Goal: Find specific page/section: Find specific page/section

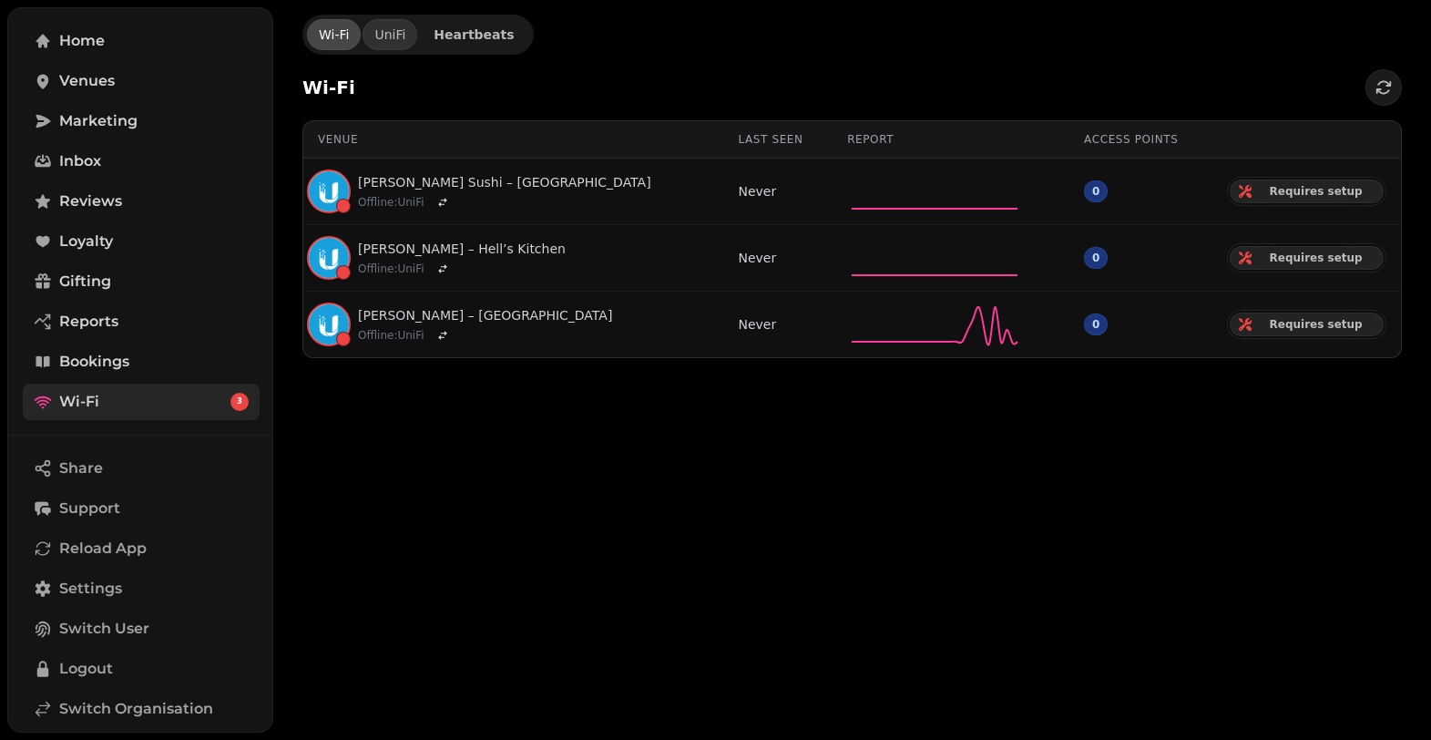
scroll to position [181, 0]
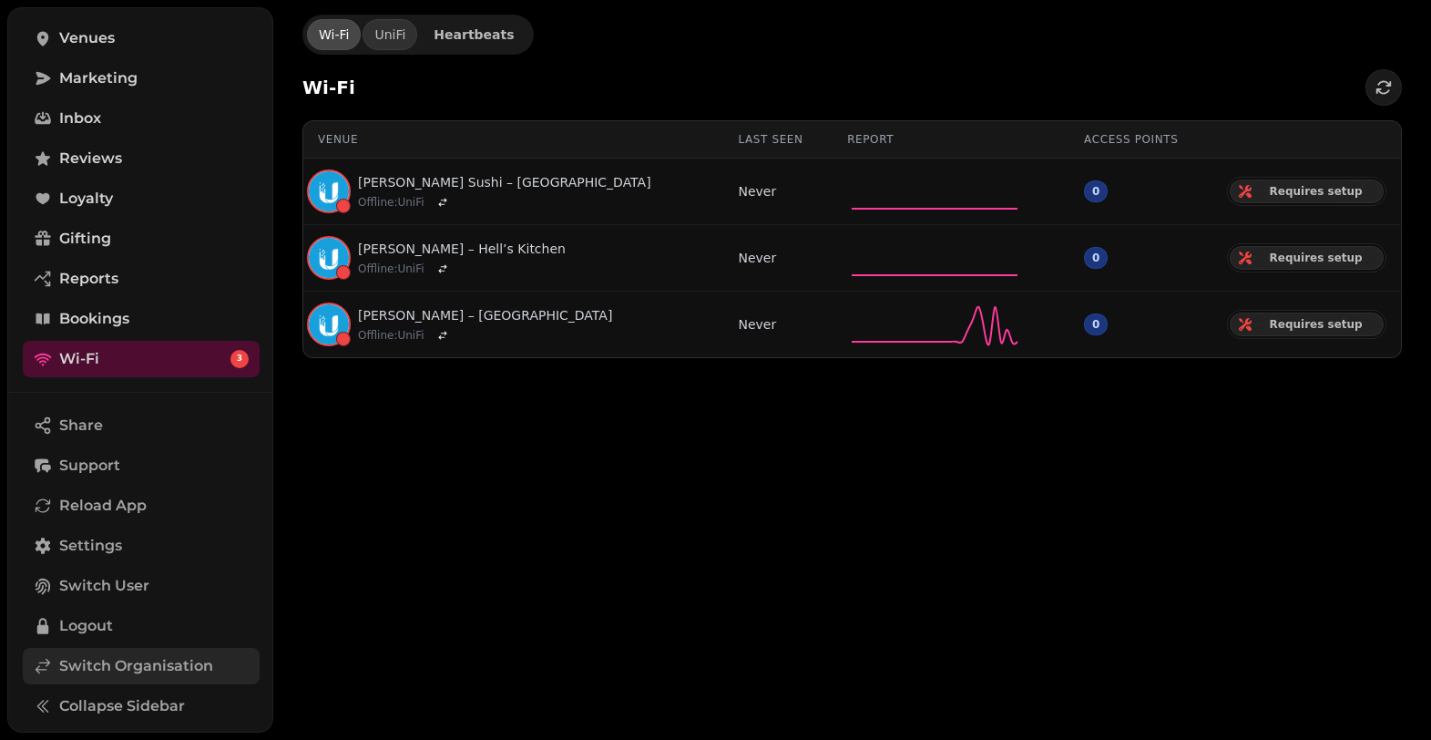
click at [154, 662] on span "Switch Organisation" at bounding box center [136, 666] width 154 height 22
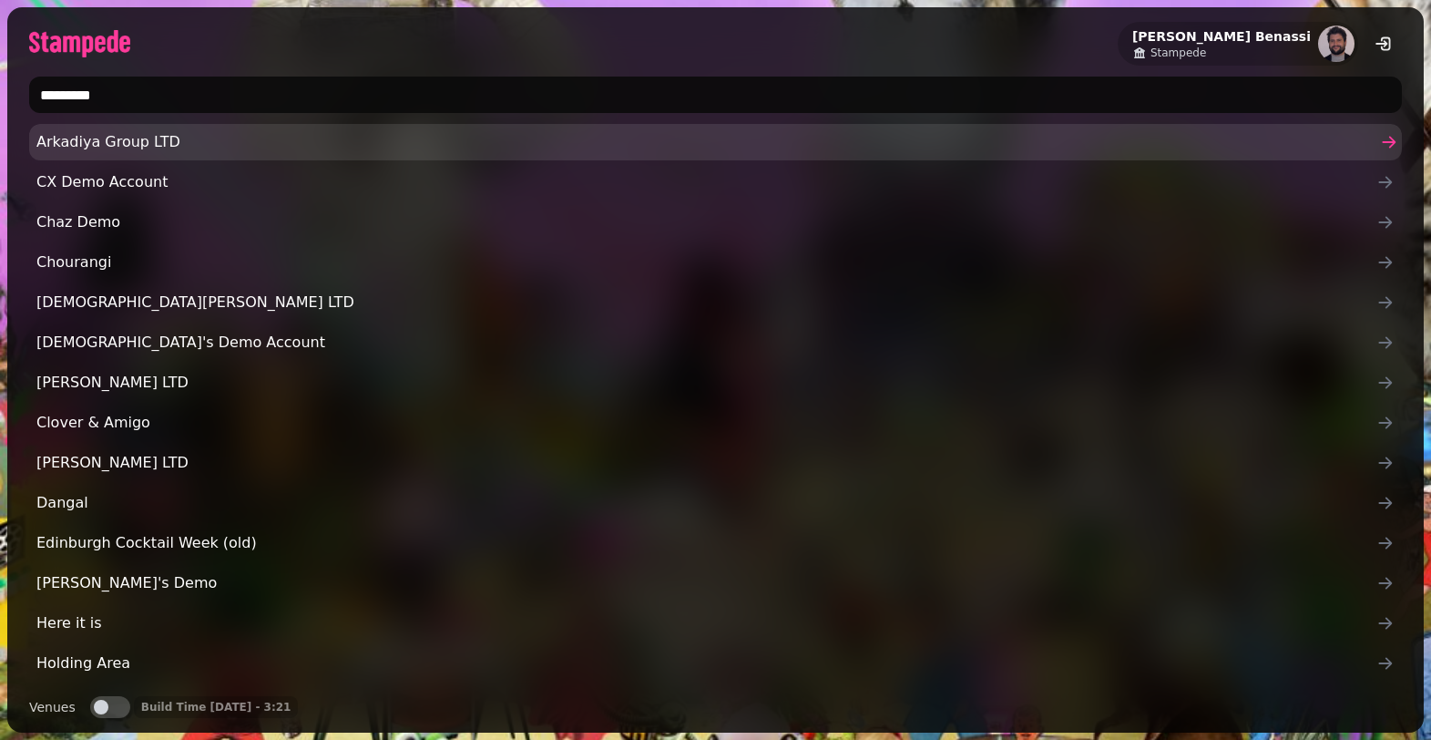
type input "**********"
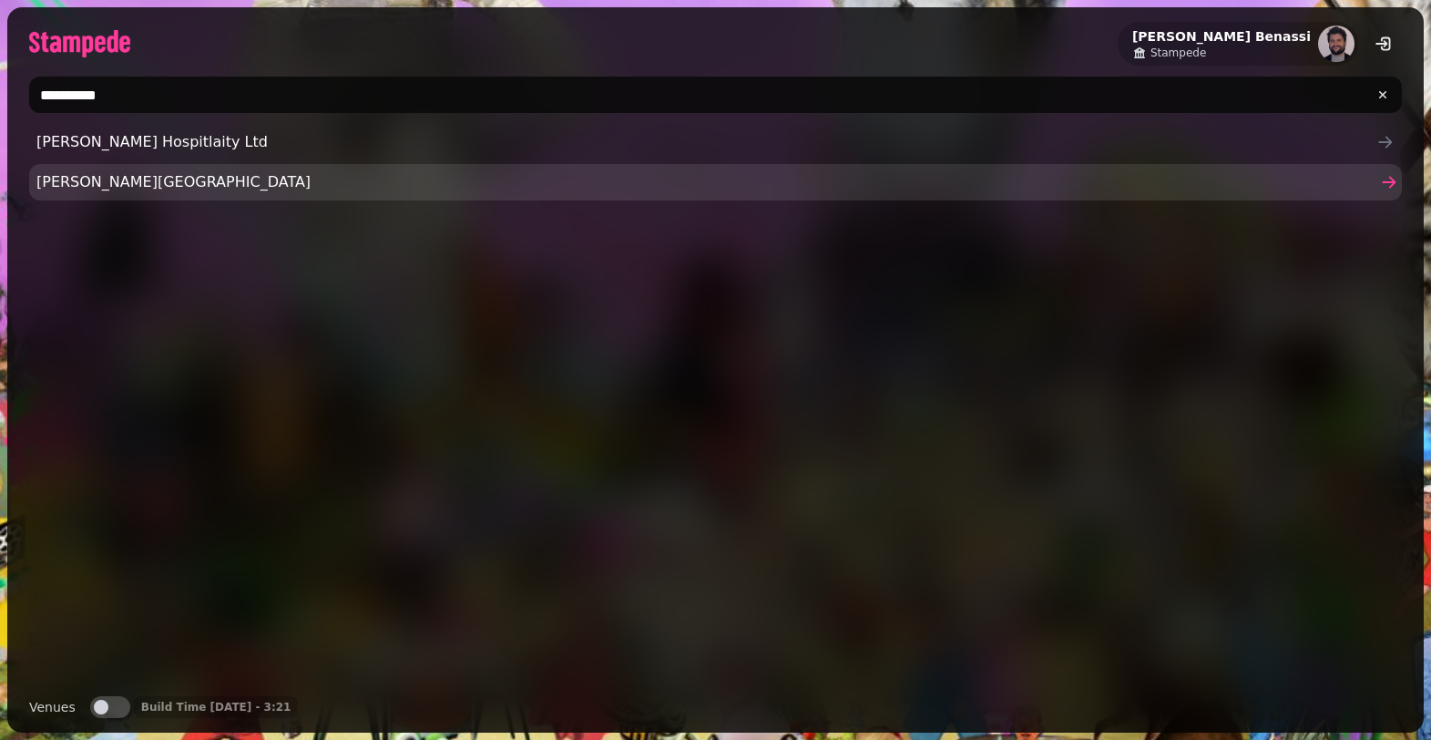
click at [223, 171] on span "[PERSON_NAME][GEOGRAPHIC_DATA]" at bounding box center [706, 182] width 1340 height 22
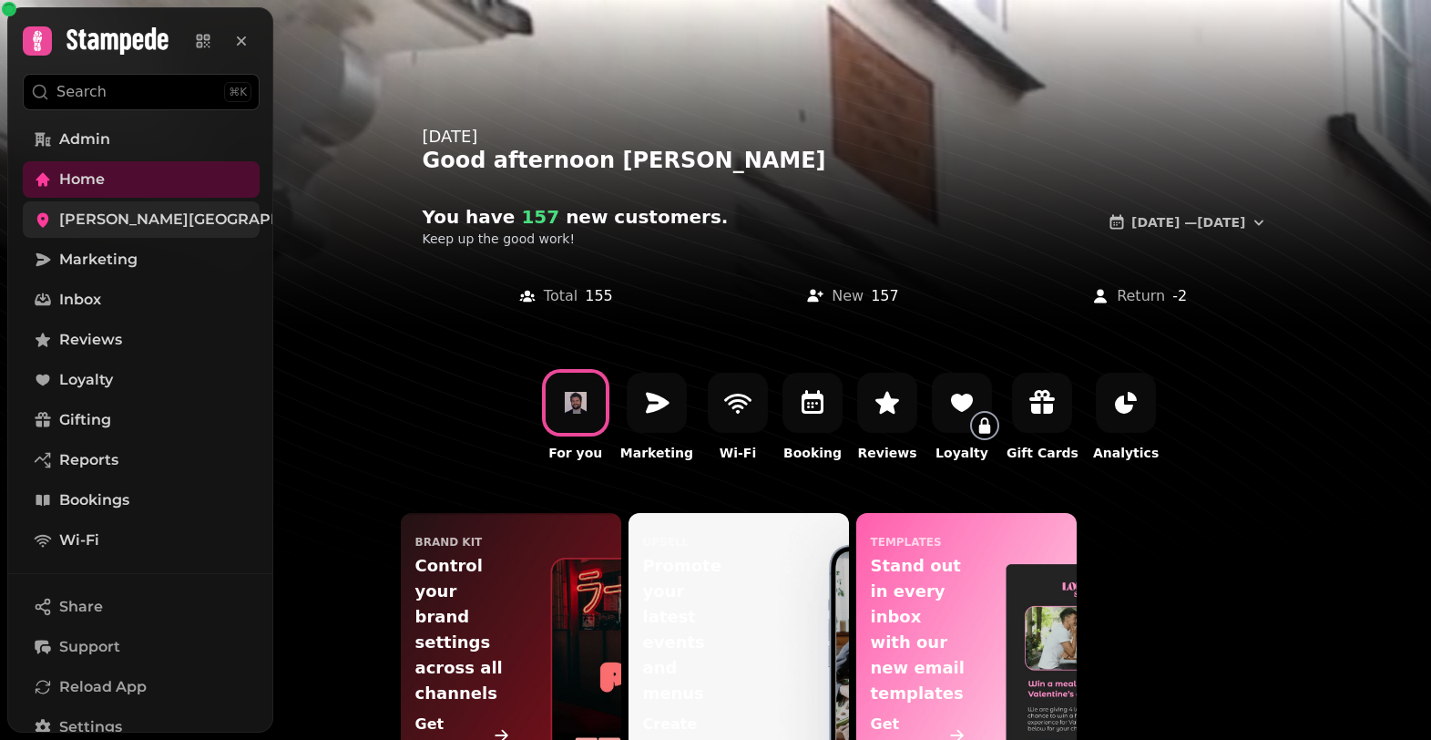
click at [121, 226] on span "[PERSON_NAME][GEOGRAPHIC_DATA]" at bounding box center [205, 220] width 292 height 22
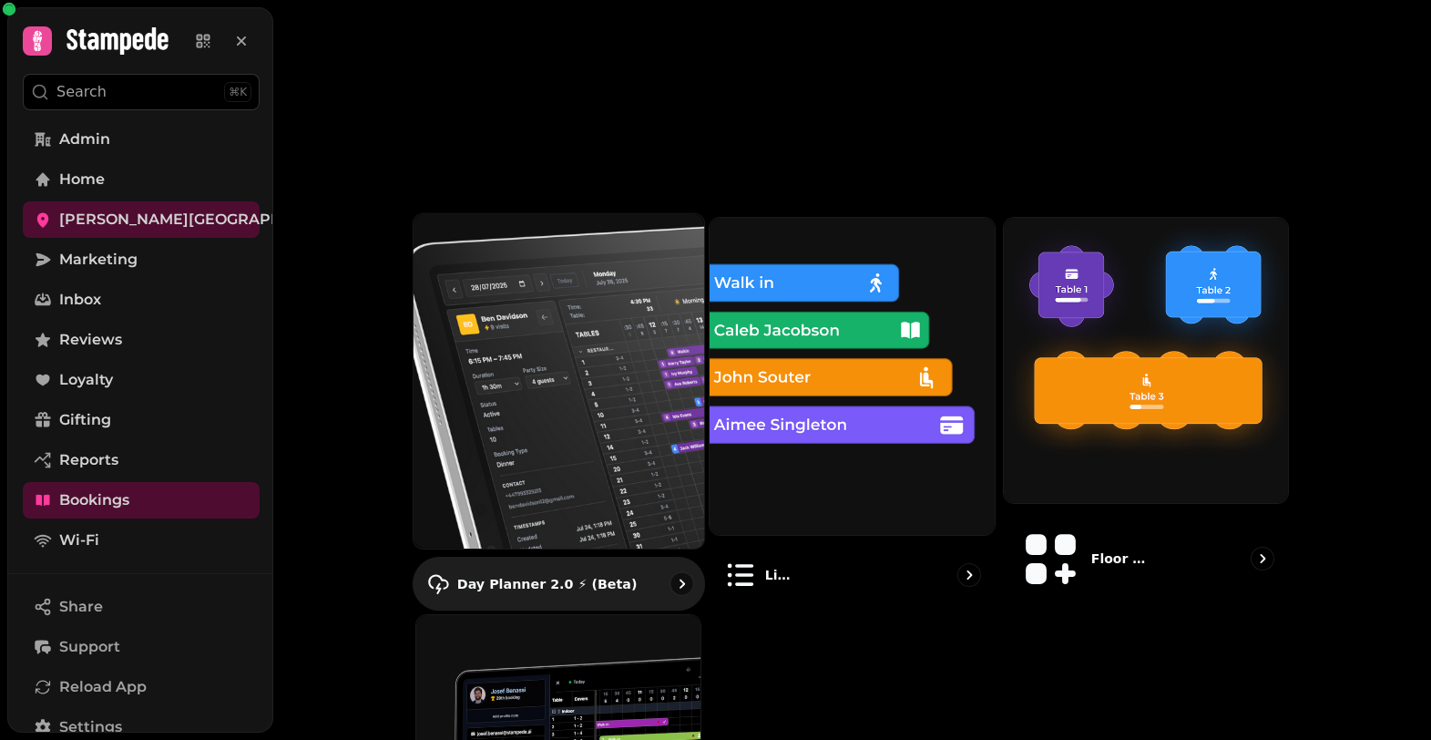
click at [584, 280] on img at bounding box center [558, 381] width 320 height 368
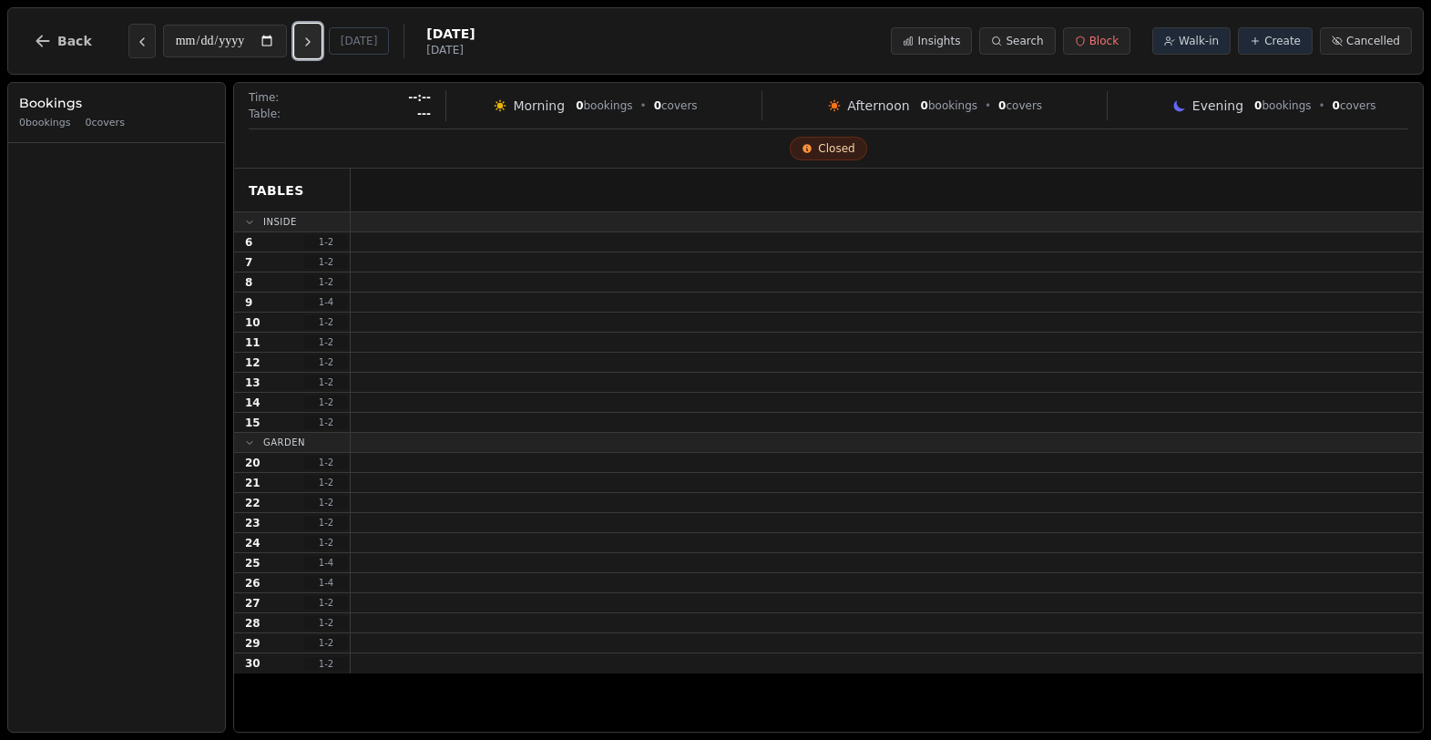
click at [309, 44] on icon "Next day" at bounding box center [308, 42] width 15 height 15
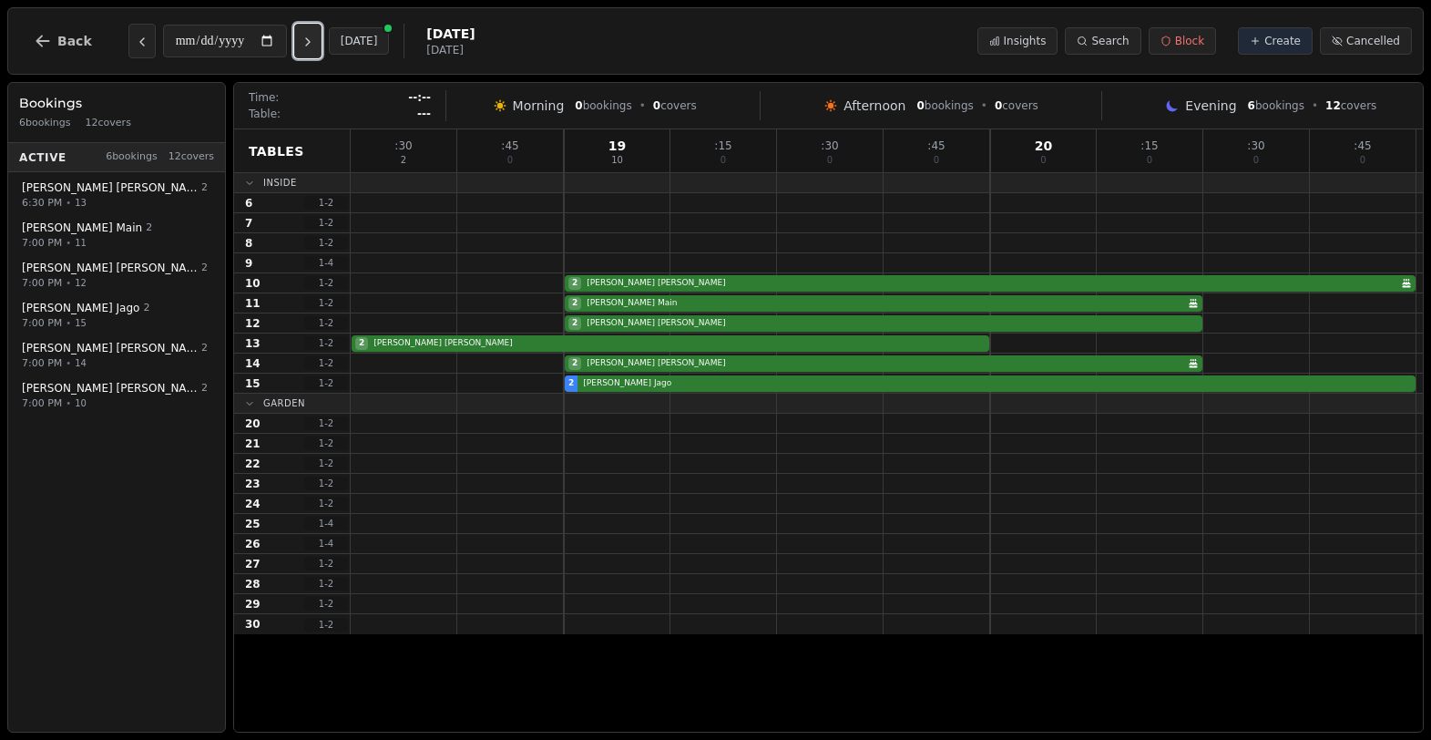
click at [309, 44] on icon "Next day" at bounding box center [308, 42] width 15 height 15
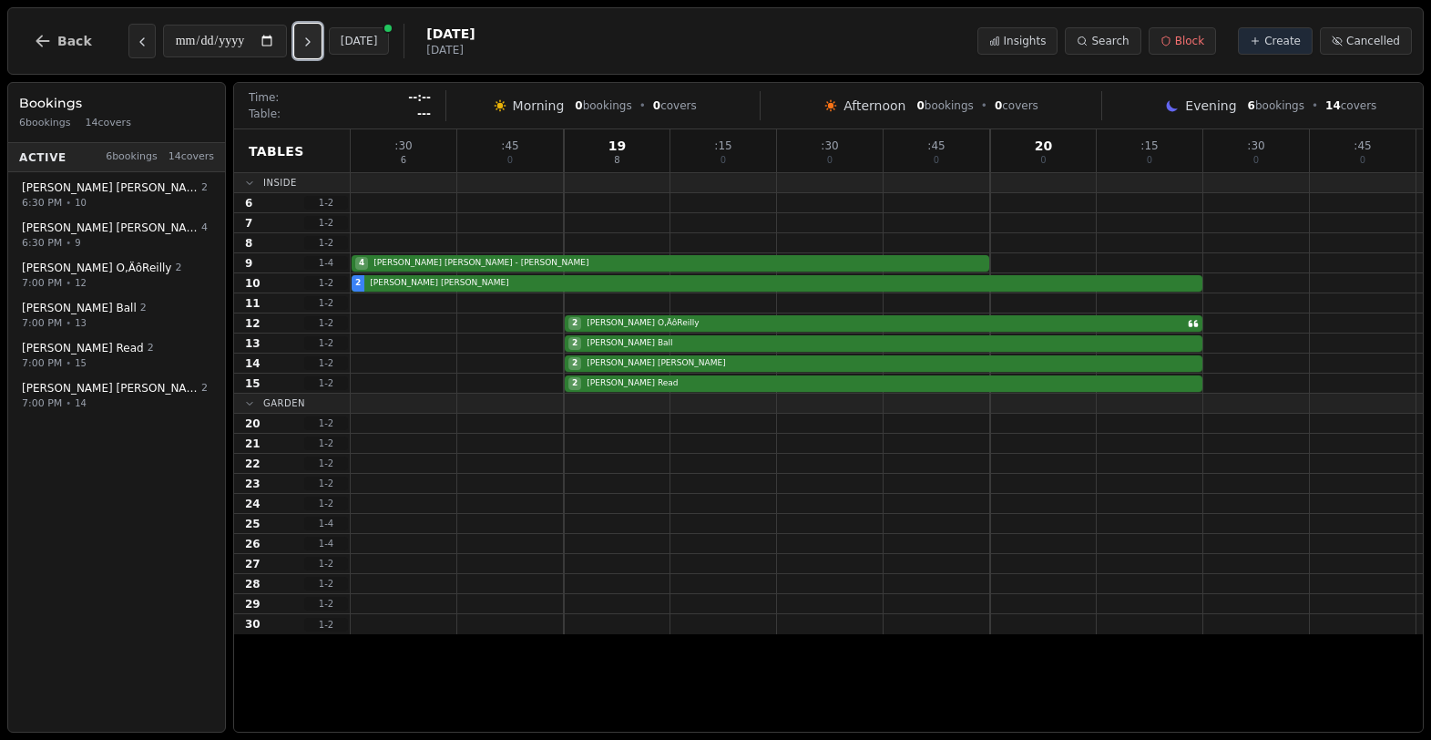
click at [309, 44] on icon "Next day" at bounding box center [308, 42] width 15 height 15
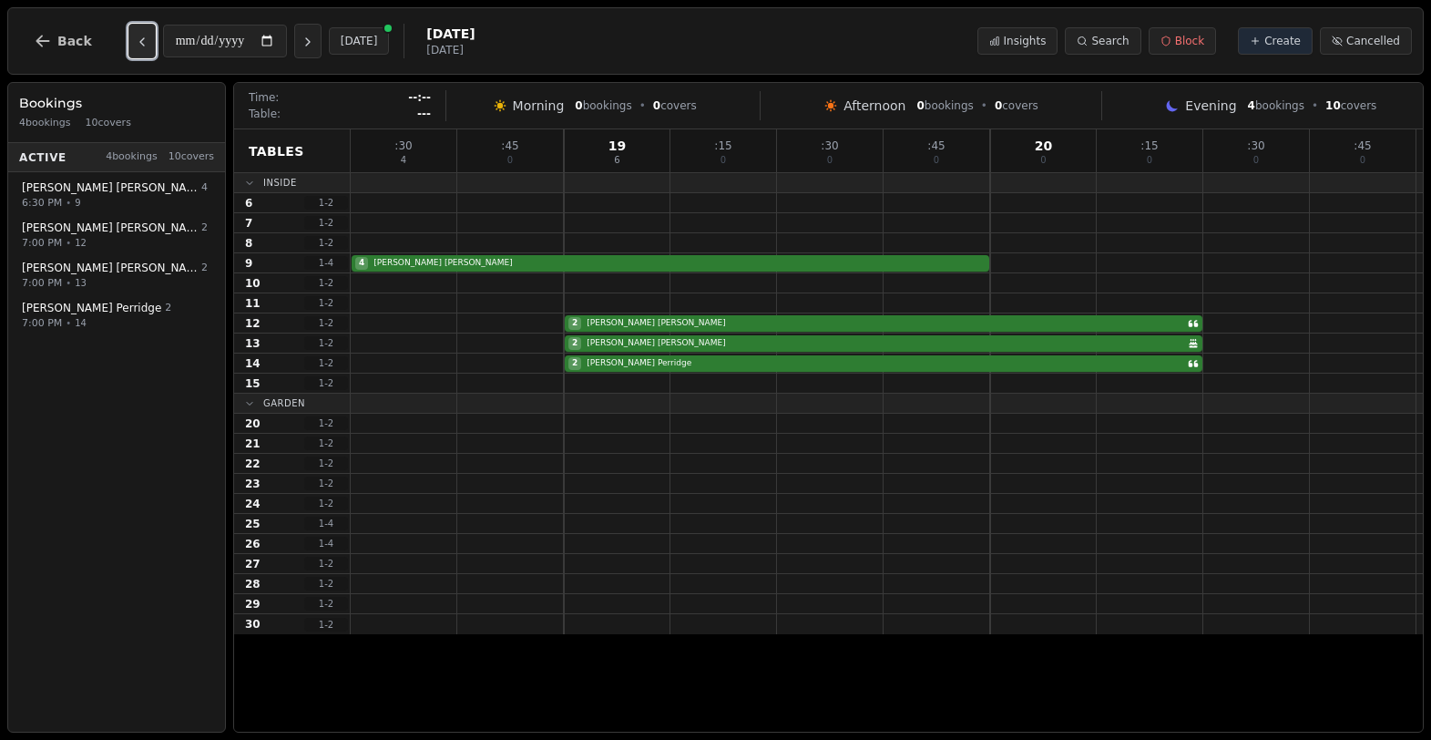
click at [140, 50] on button "Previous day" at bounding box center [141, 41] width 27 height 35
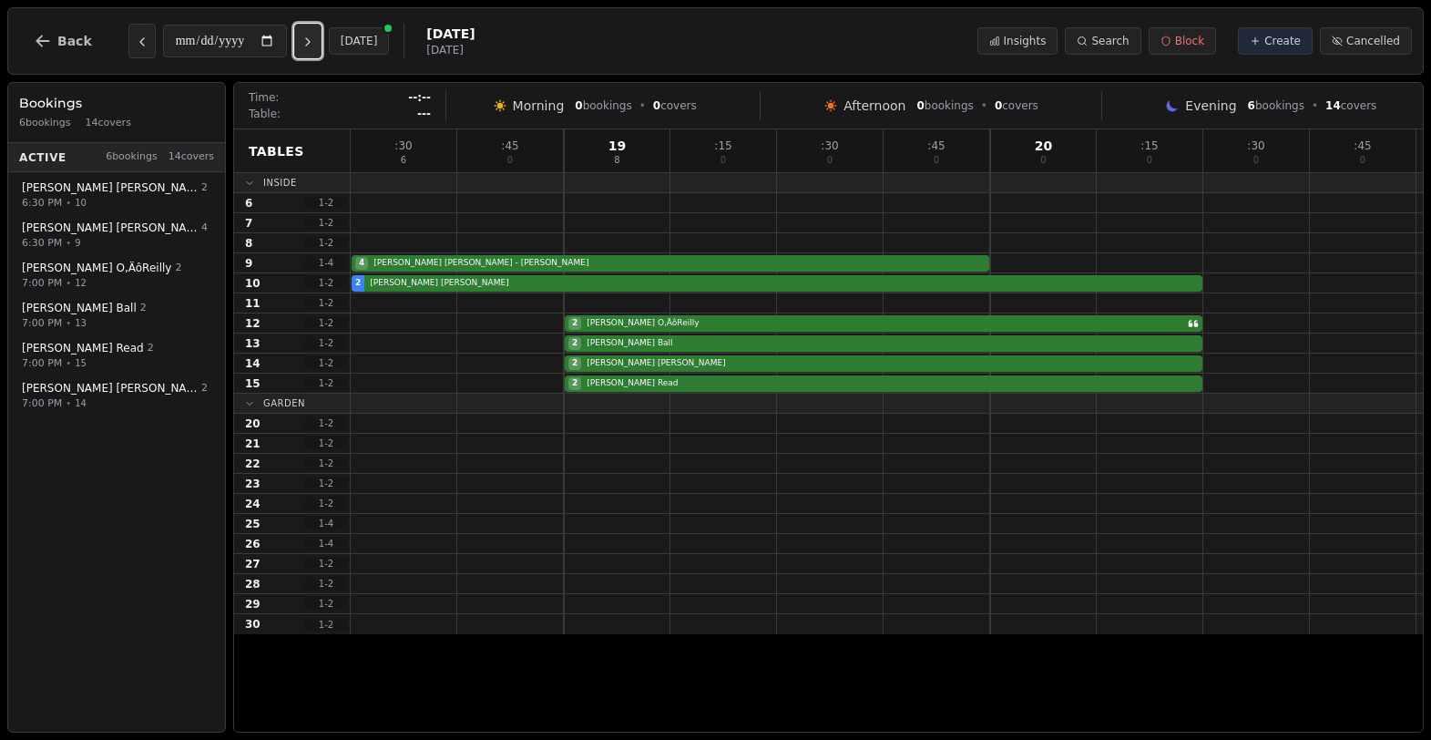
click at [313, 41] on icon "Next day" at bounding box center [308, 42] width 15 height 15
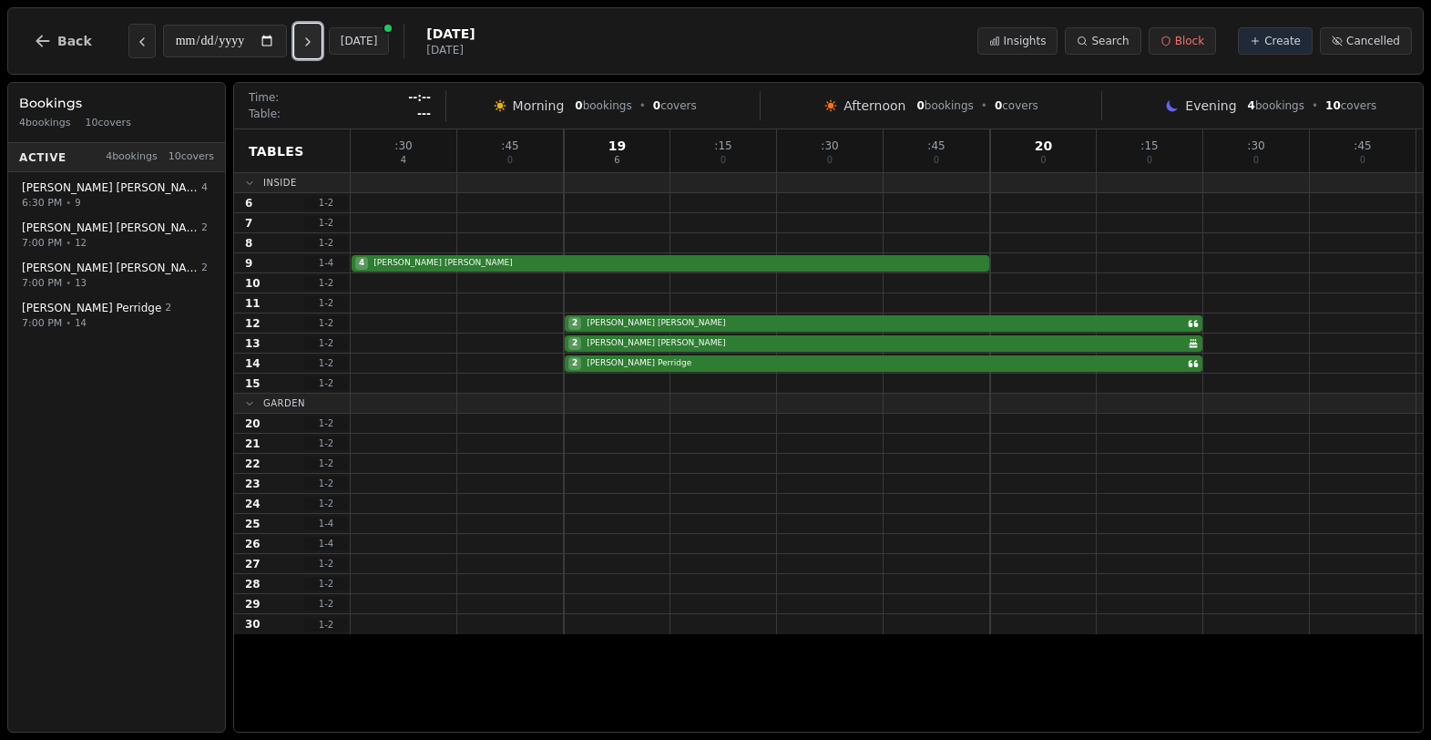
click at [313, 41] on icon "Next day" at bounding box center [308, 42] width 15 height 15
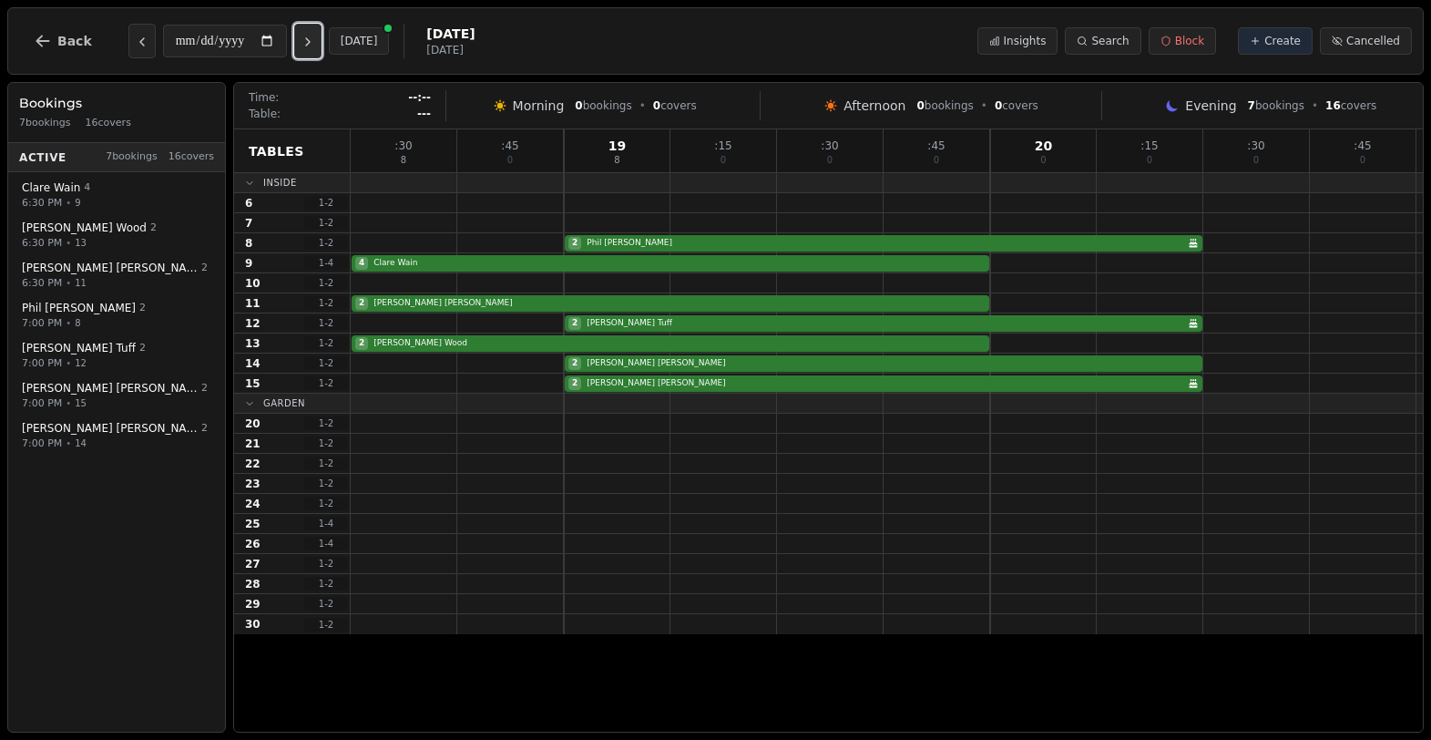
click at [313, 41] on icon "Next day" at bounding box center [308, 42] width 15 height 15
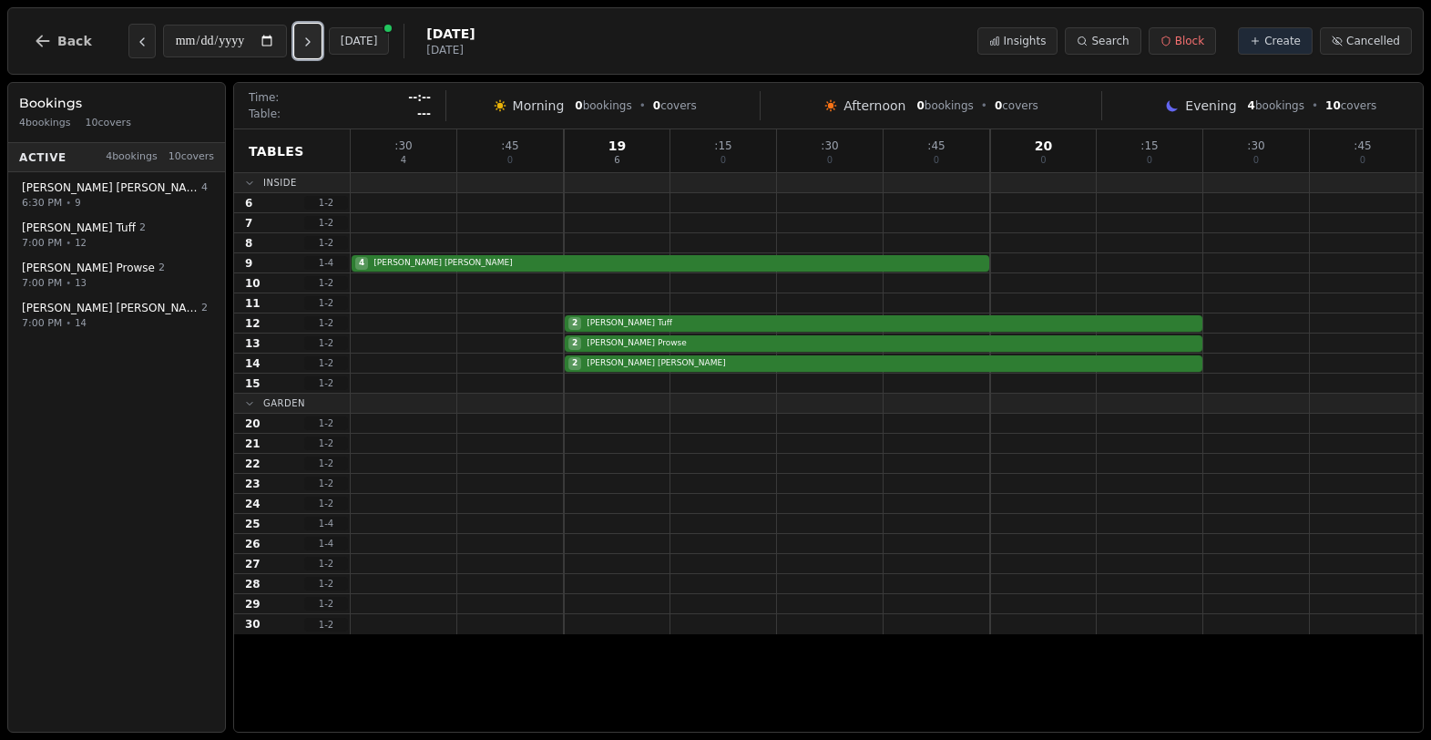
click at [313, 41] on icon "Next day" at bounding box center [308, 42] width 15 height 15
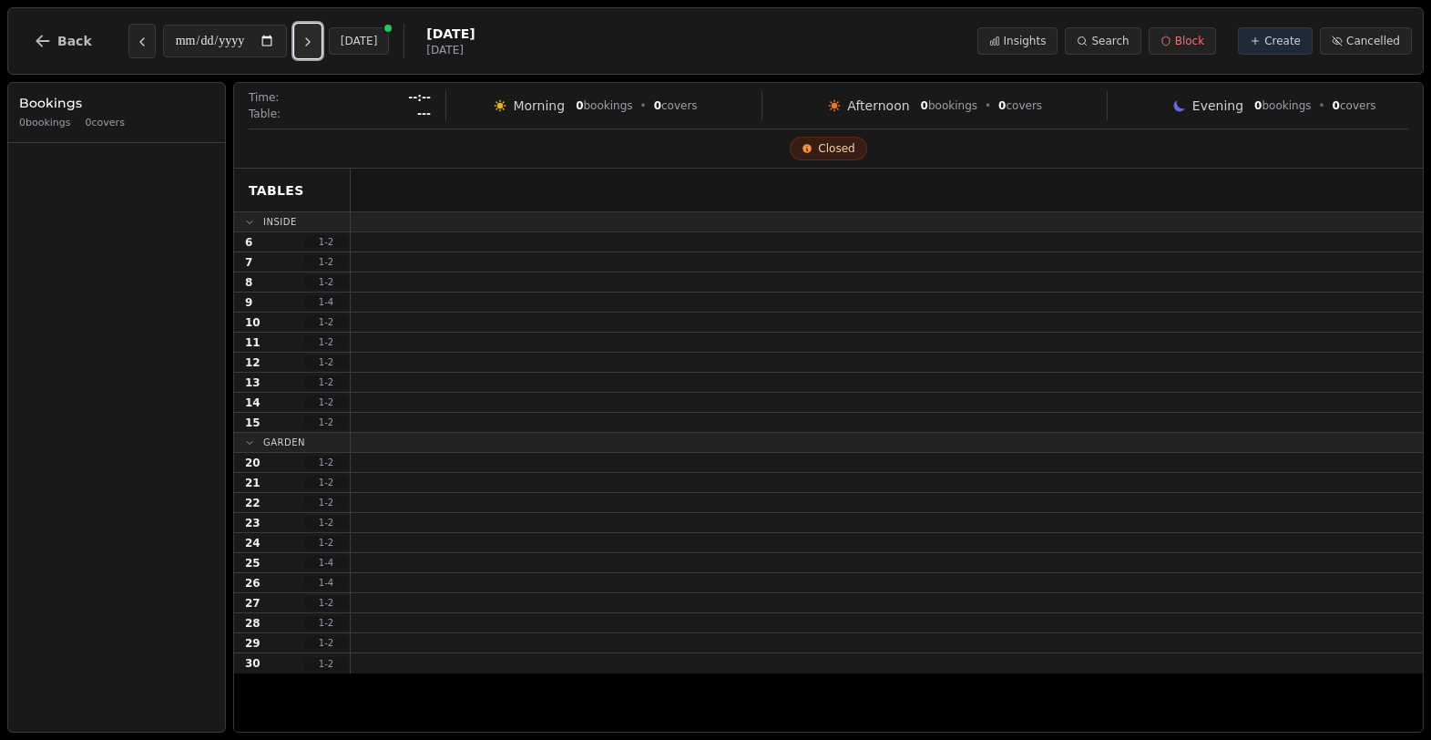
click at [313, 41] on icon "Next day" at bounding box center [308, 42] width 15 height 15
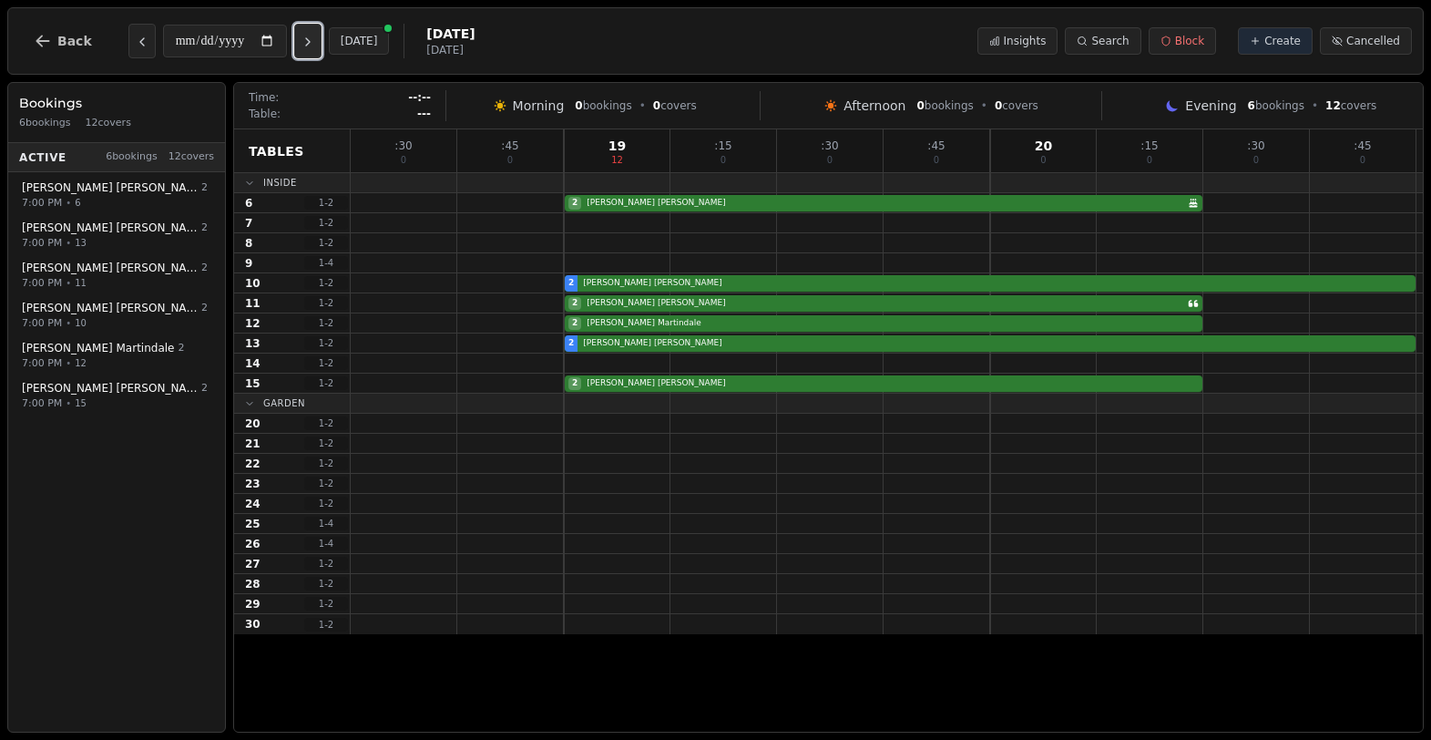
click at [313, 41] on icon "Next day" at bounding box center [308, 42] width 15 height 15
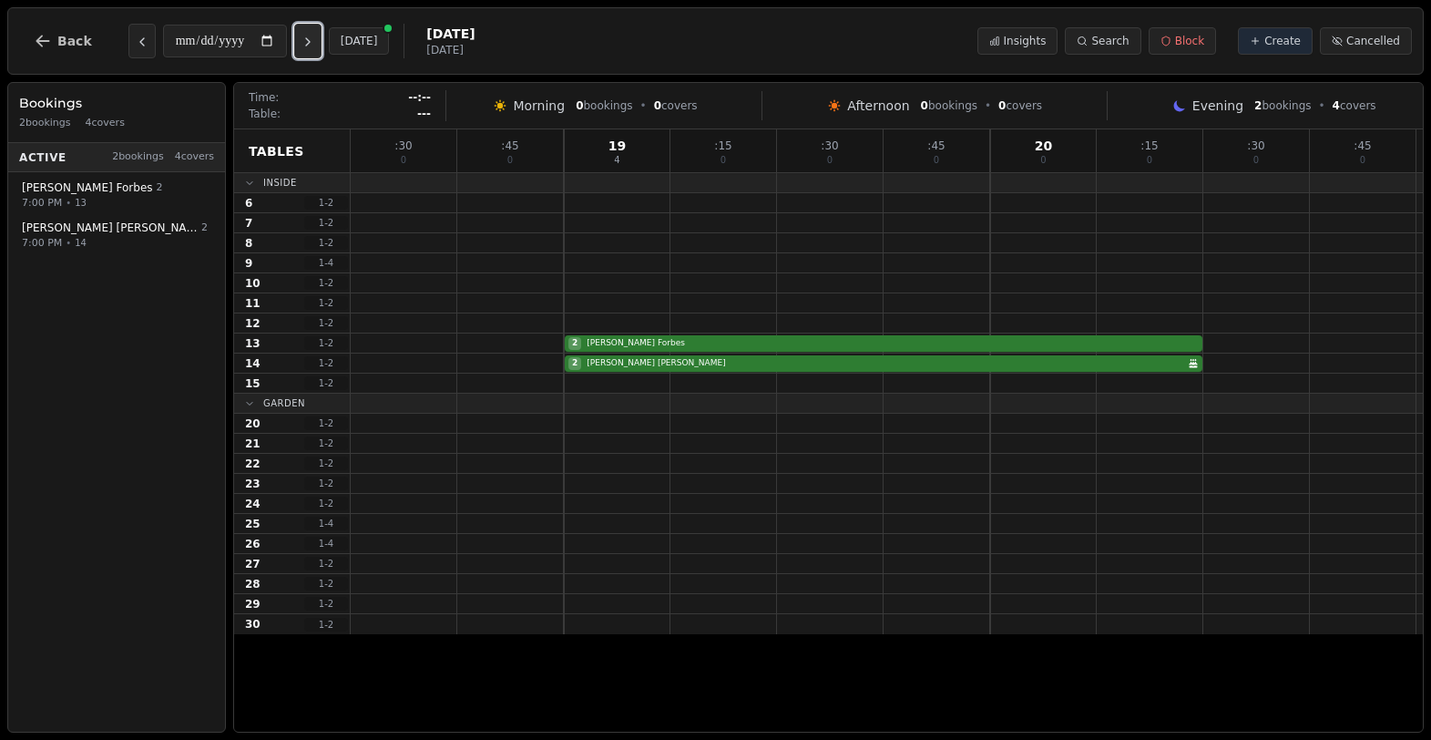
click at [313, 41] on icon "Next day" at bounding box center [308, 42] width 15 height 15
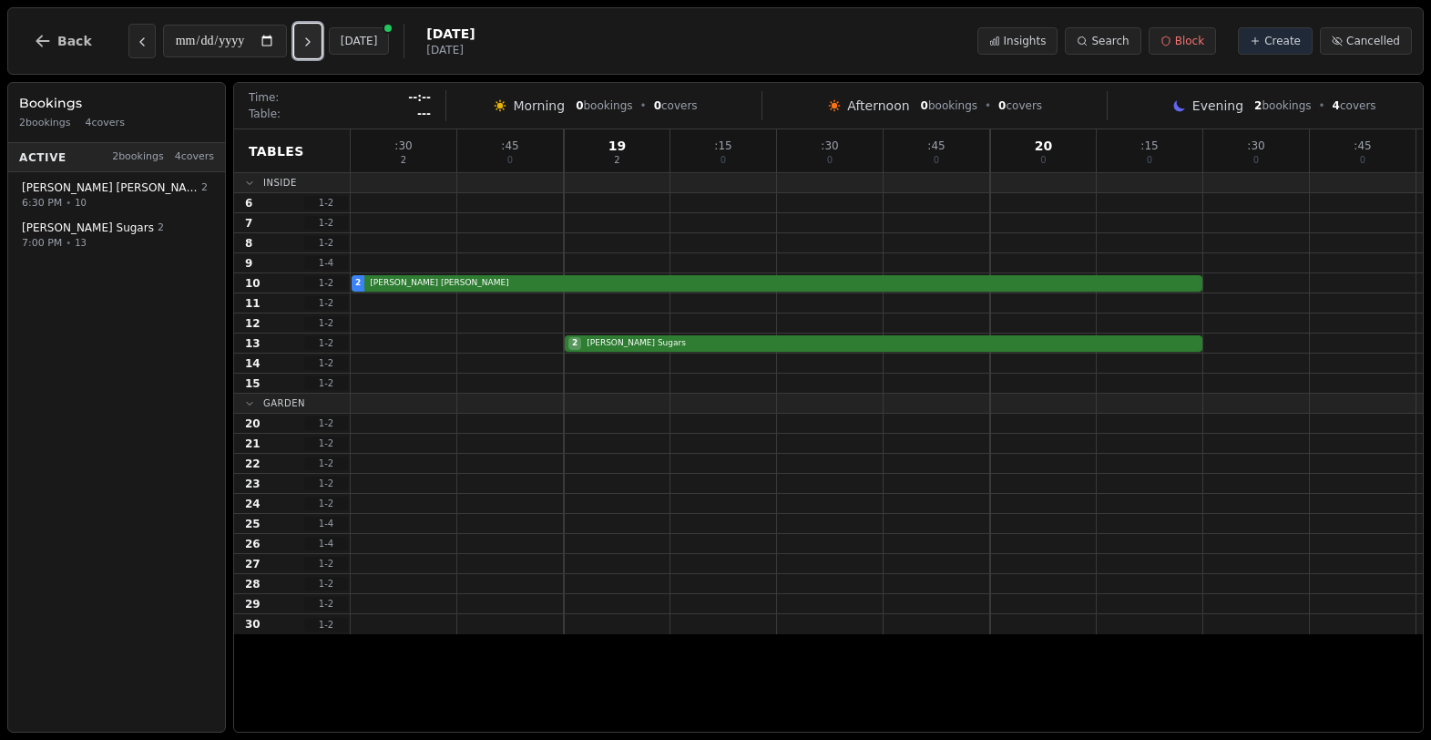
click at [313, 41] on icon "Next day" at bounding box center [308, 42] width 15 height 15
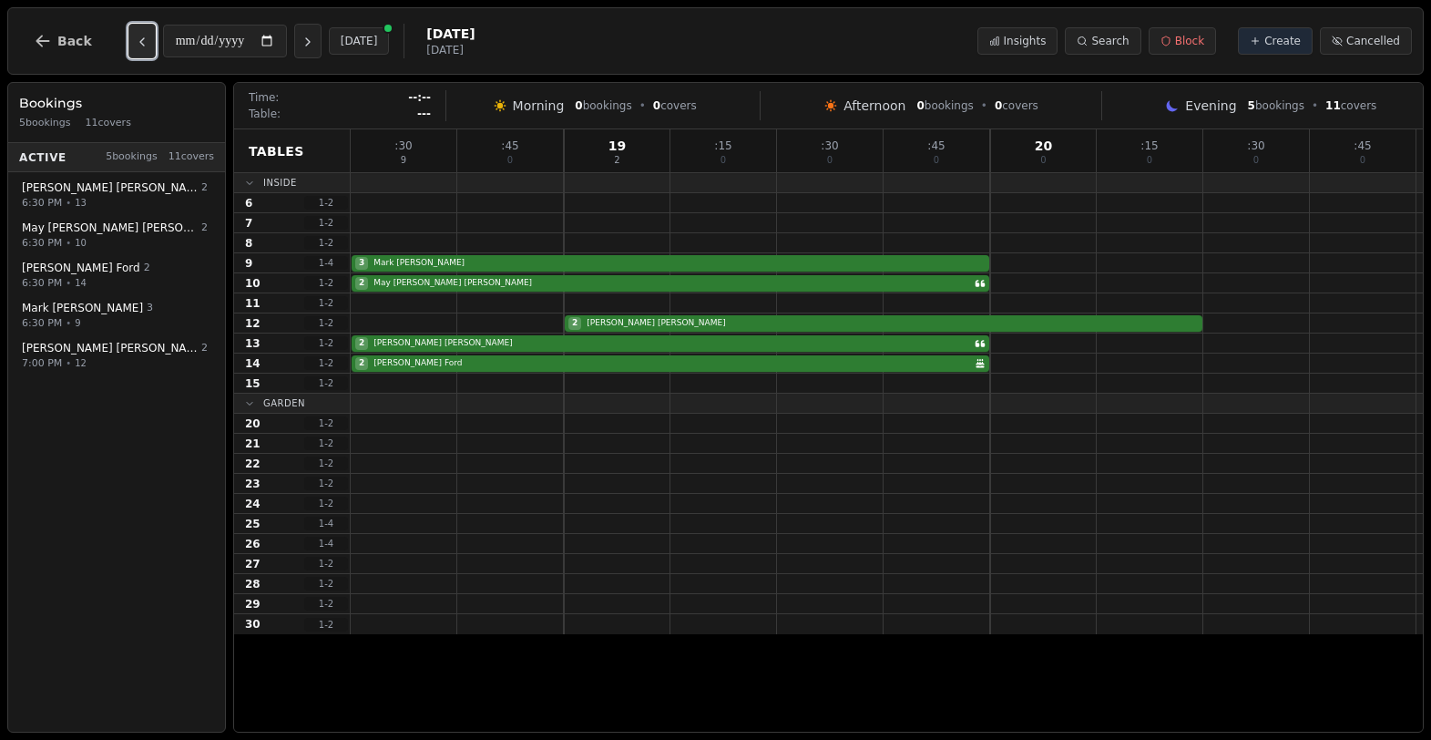
click at [139, 43] on icon "Previous day" at bounding box center [142, 42] width 15 height 15
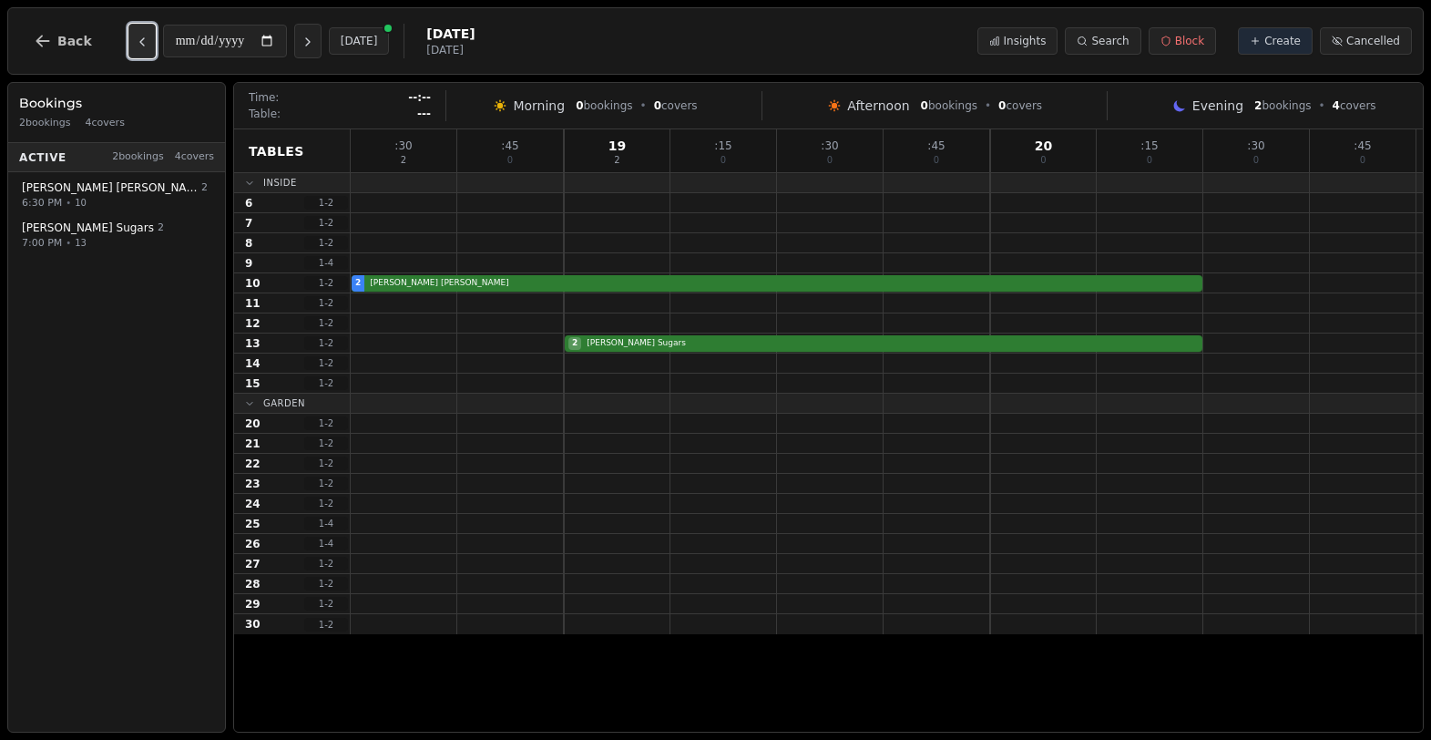
click at [139, 43] on icon "Previous day" at bounding box center [142, 42] width 15 height 15
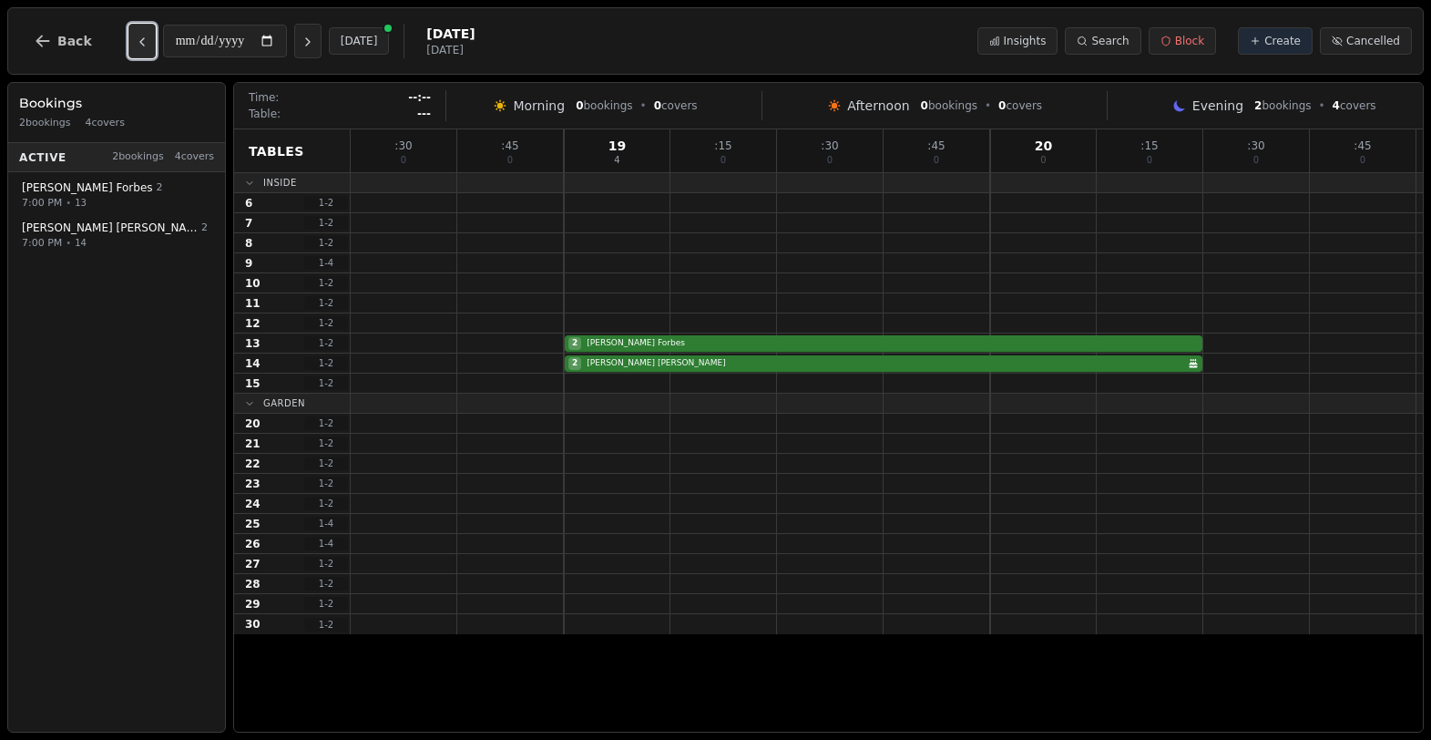
click at [140, 43] on icon "Previous day" at bounding box center [142, 42] width 15 height 15
type input "**********"
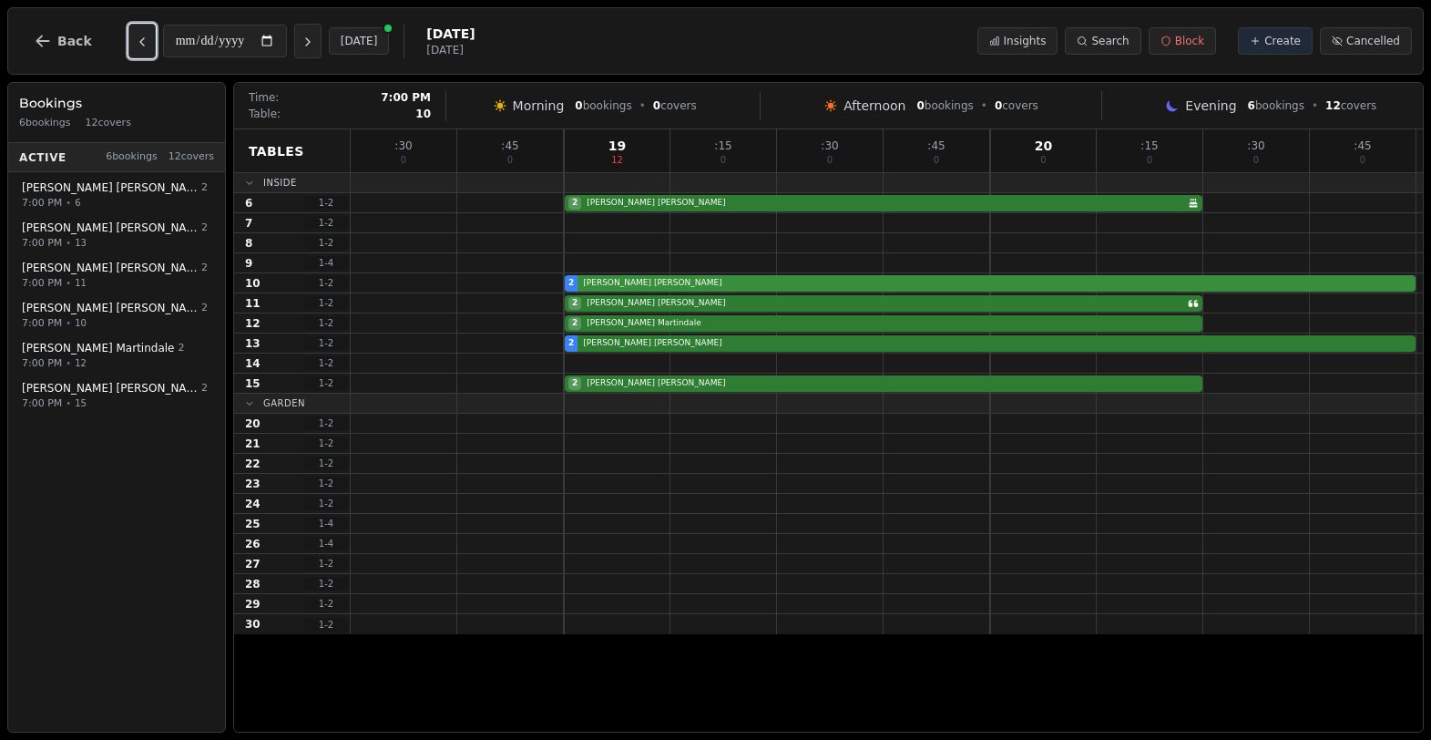
click at [619, 283] on div "2 [PERSON_NAME]" at bounding box center [887, 283] width 1072 height 20
select select "****"
select select "*"
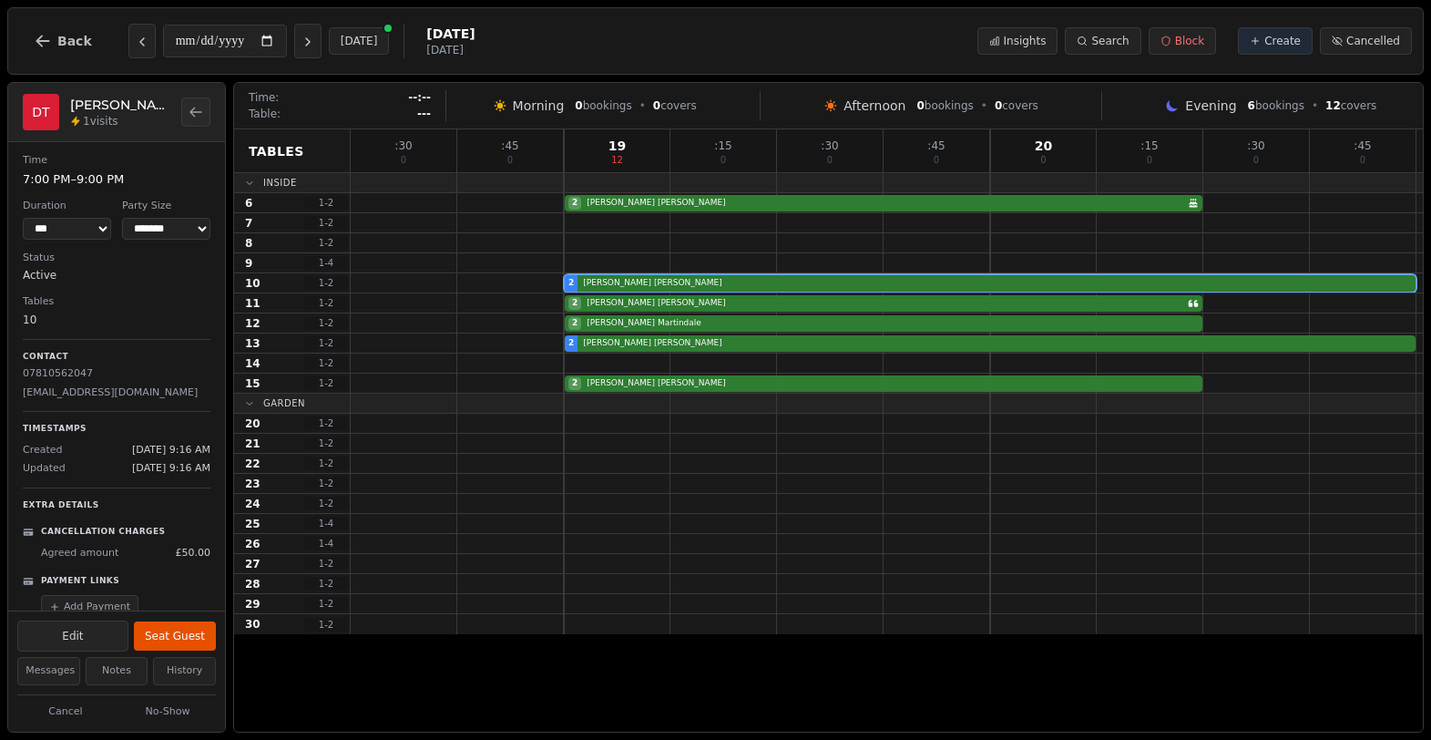
click at [91, 642] on button "Edit" at bounding box center [72, 636] width 111 height 31
select select "*"
select select "****"
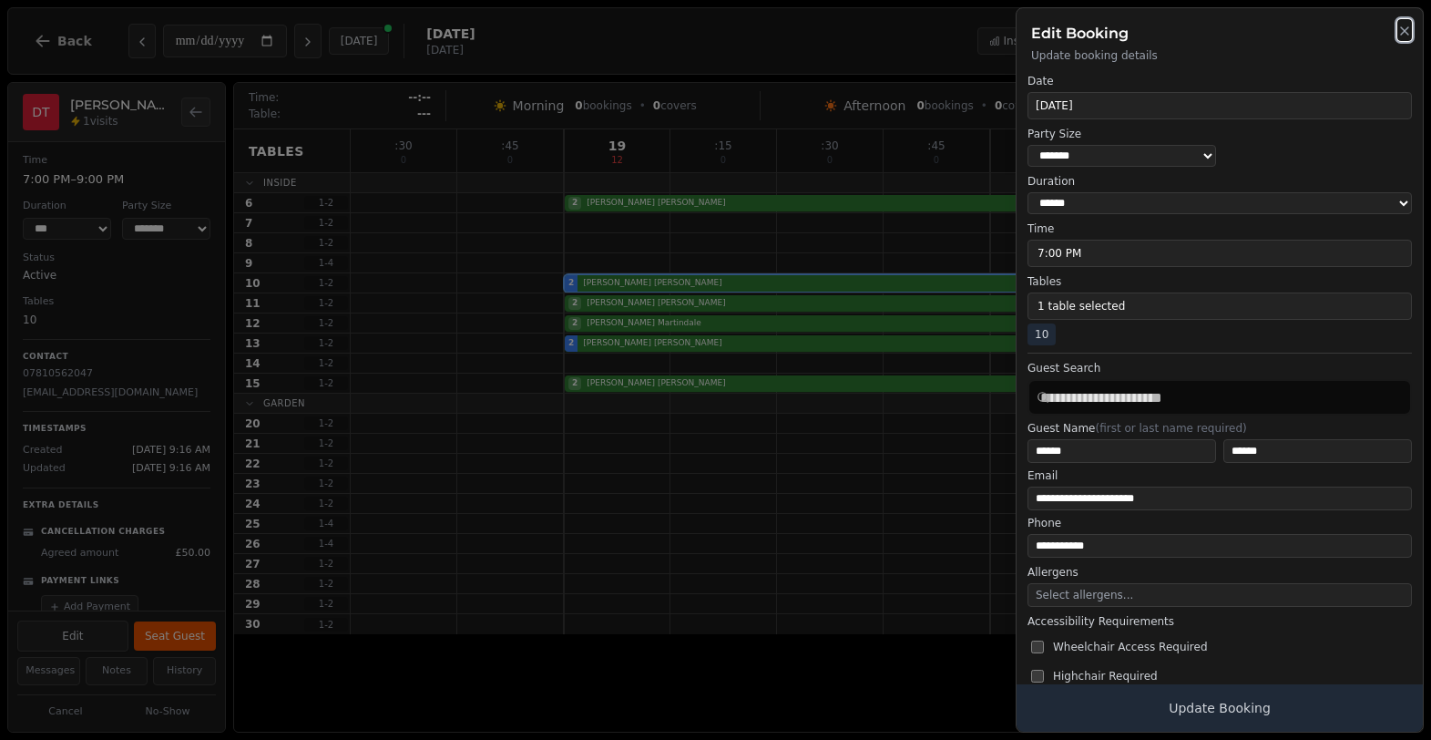
click at [1406, 31] on icon "button" at bounding box center [1405, 31] width 15 height 15
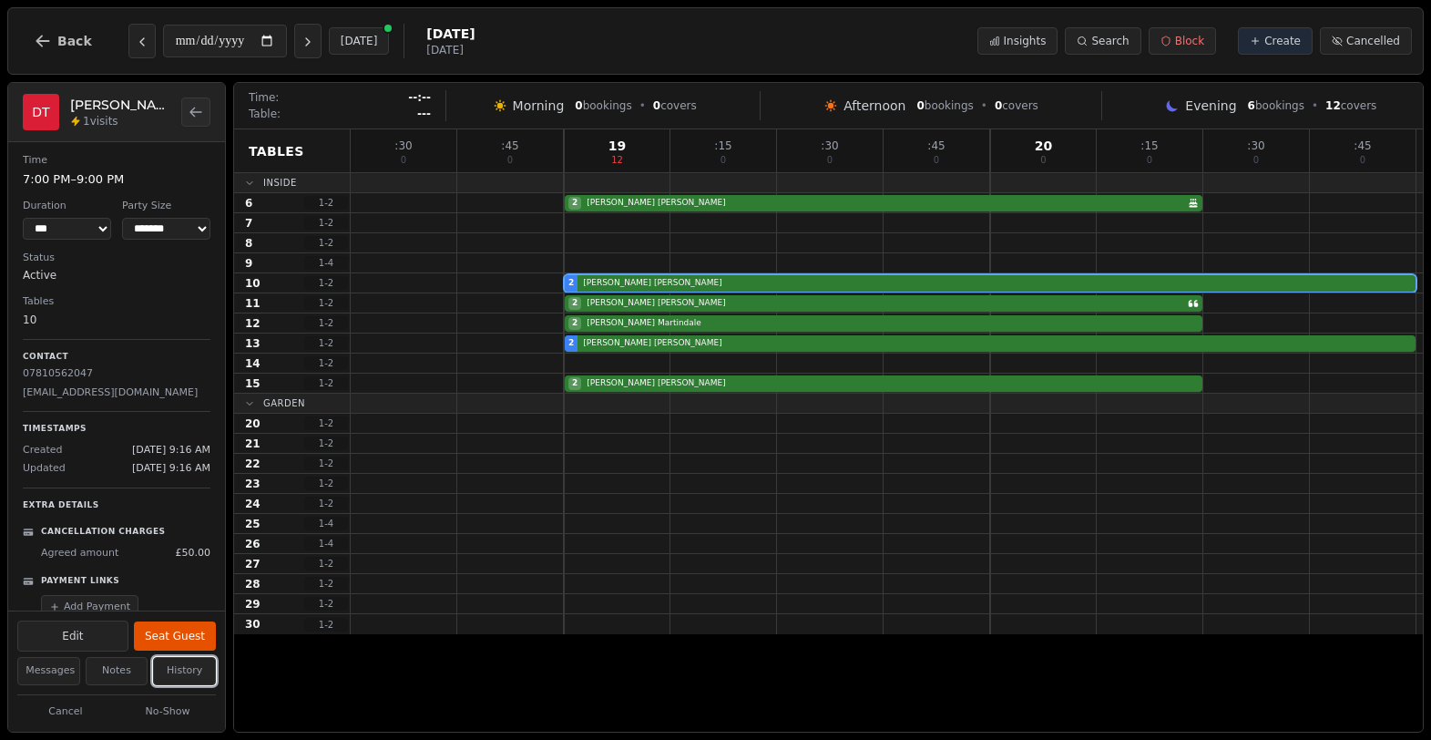
click at [189, 673] on button "History" at bounding box center [184, 671] width 63 height 28
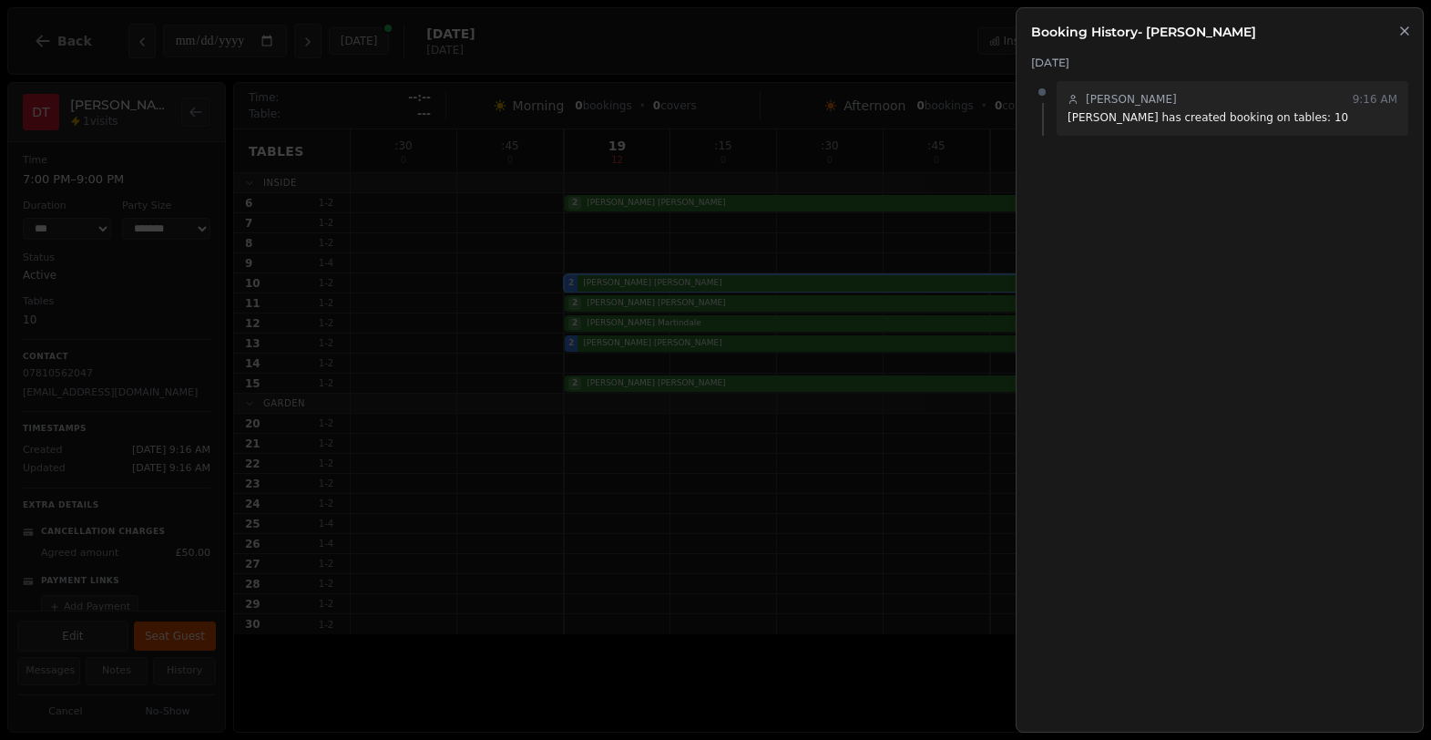
click at [1410, 36] on icon "button" at bounding box center [1405, 31] width 15 height 15
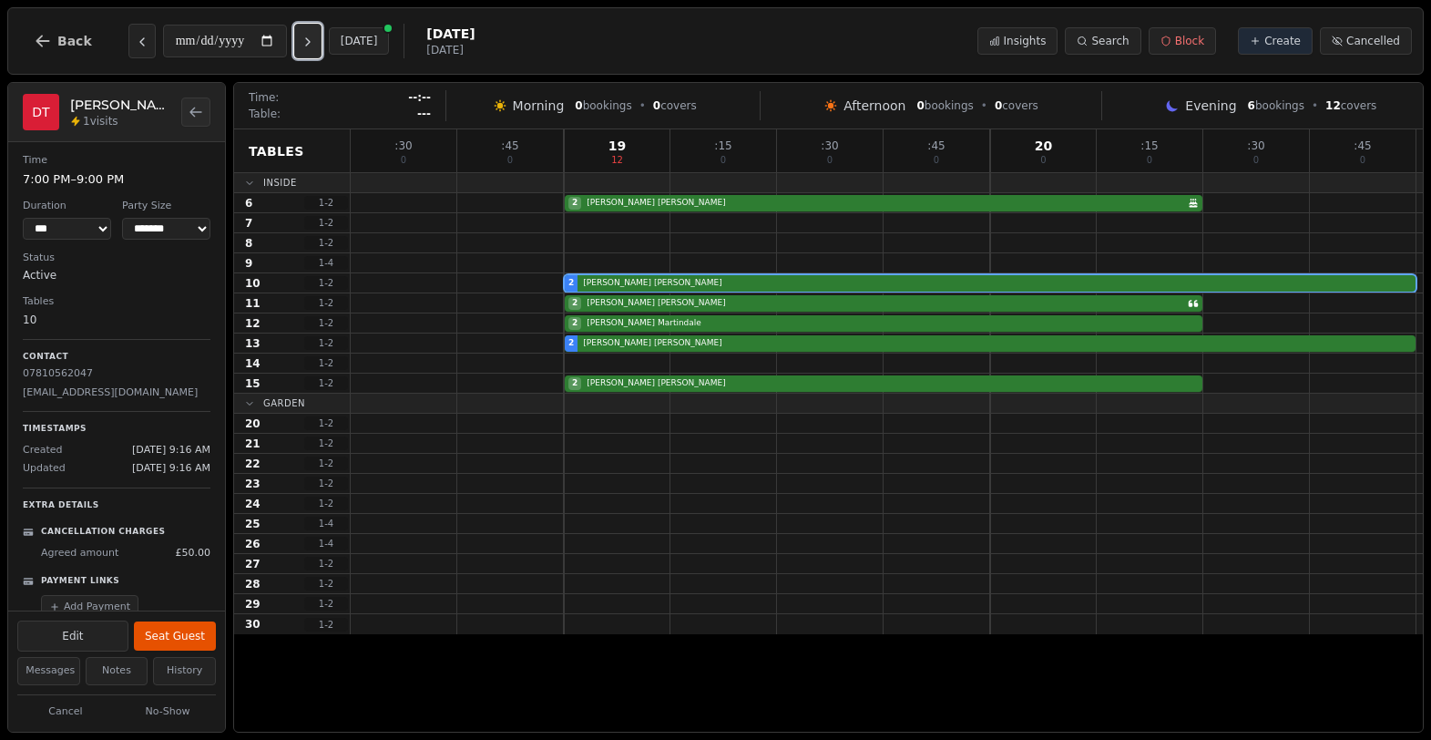
click at [318, 34] on button "Next day" at bounding box center [307, 41] width 27 height 35
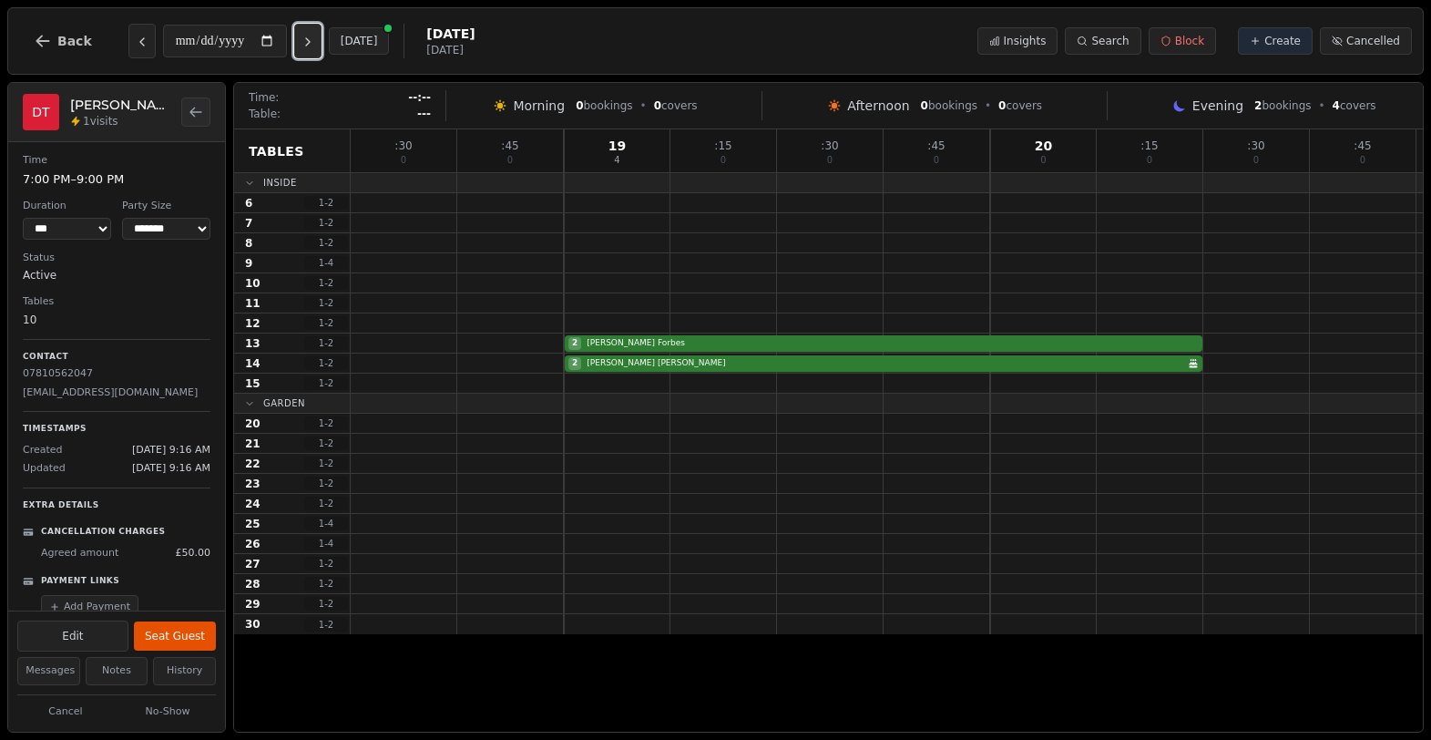
click at [318, 34] on button "Next day" at bounding box center [307, 41] width 27 height 35
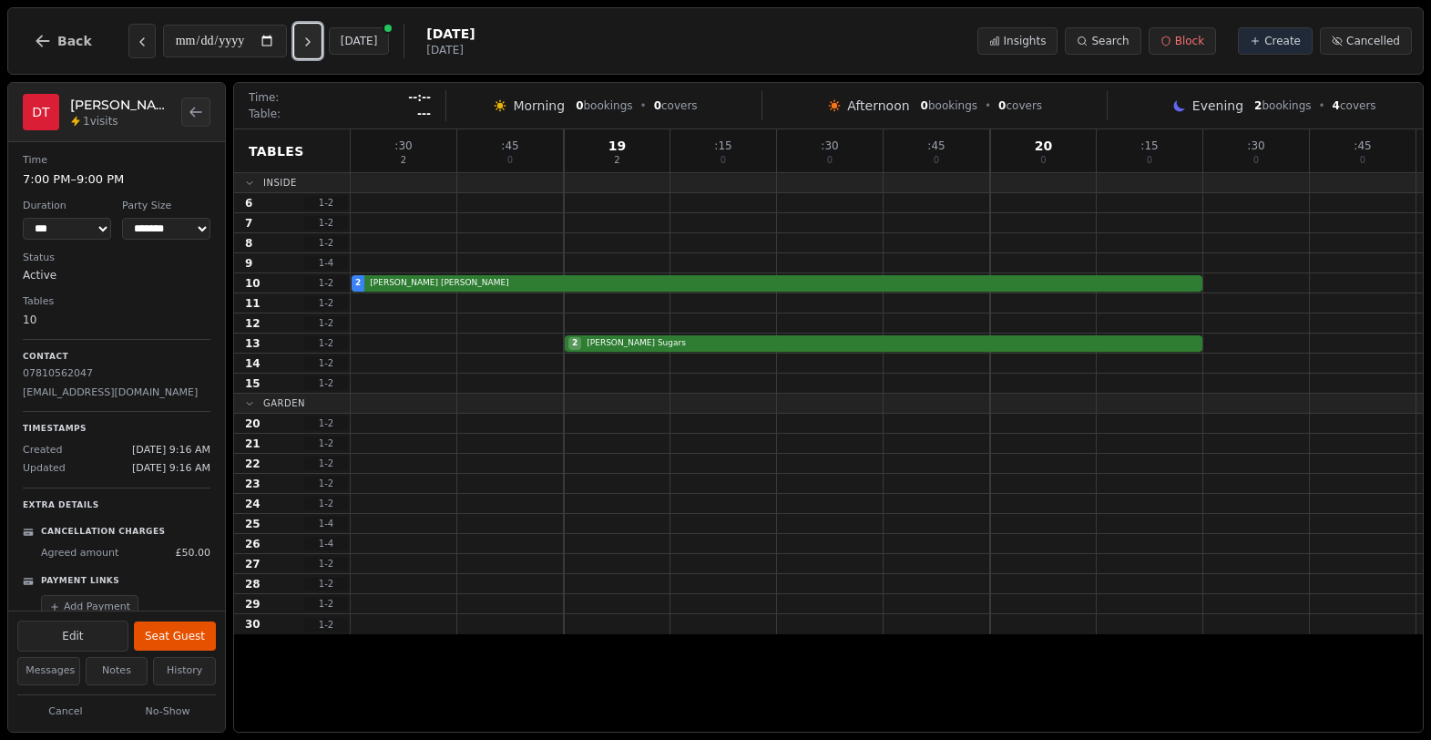
click at [318, 34] on button "Next day" at bounding box center [307, 41] width 27 height 35
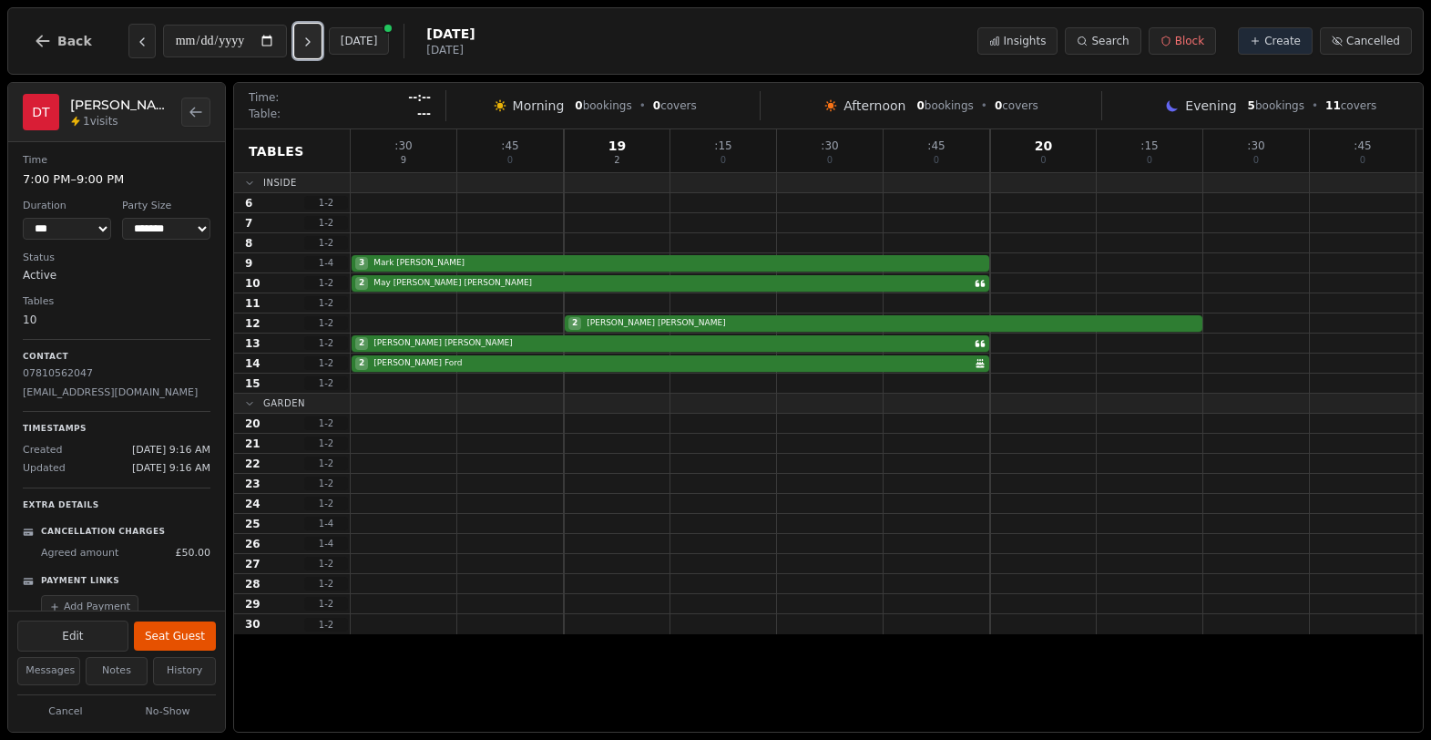
click at [318, 34] on button "Next day" at bounding box center [307, 41] width 27 height 35
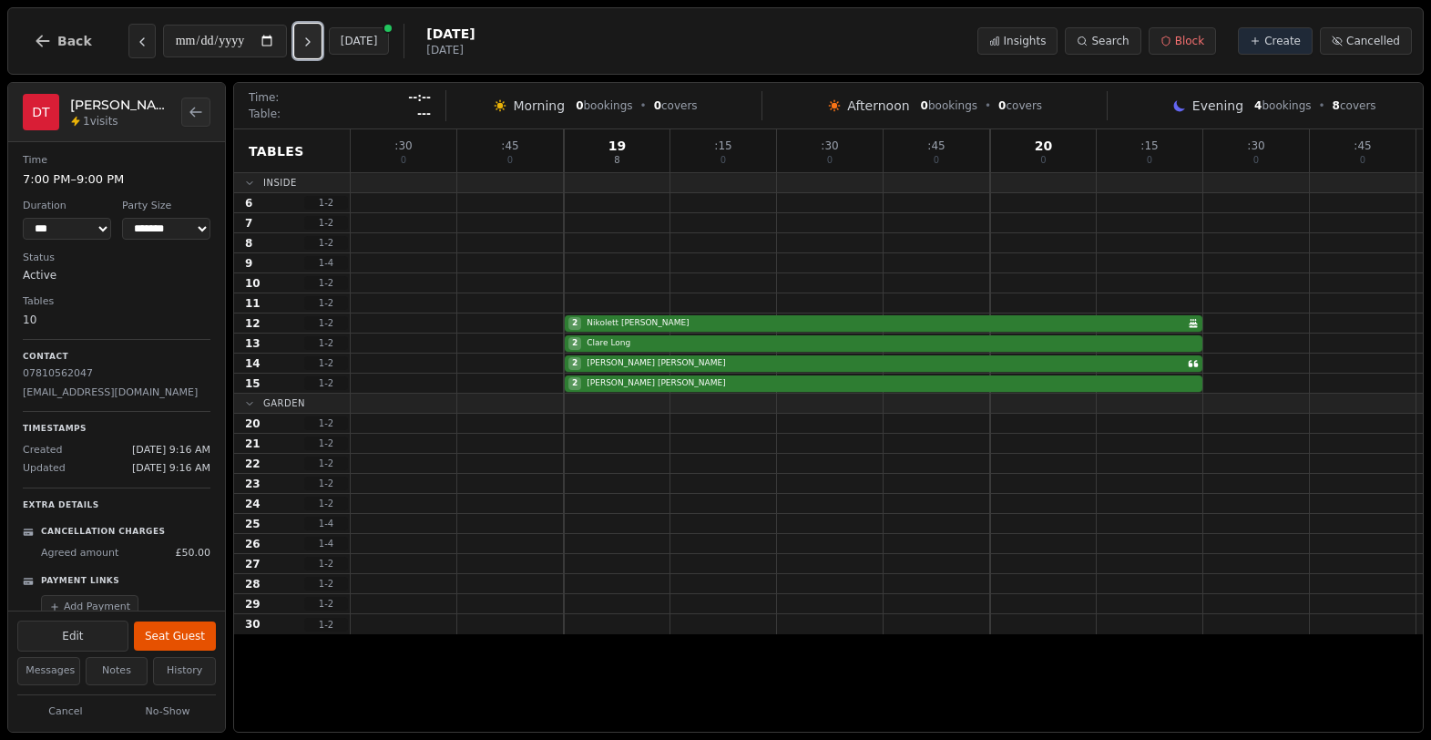
click at [318, 34] on button "Next day" at bounding box center [307, 41] width 27 height 35
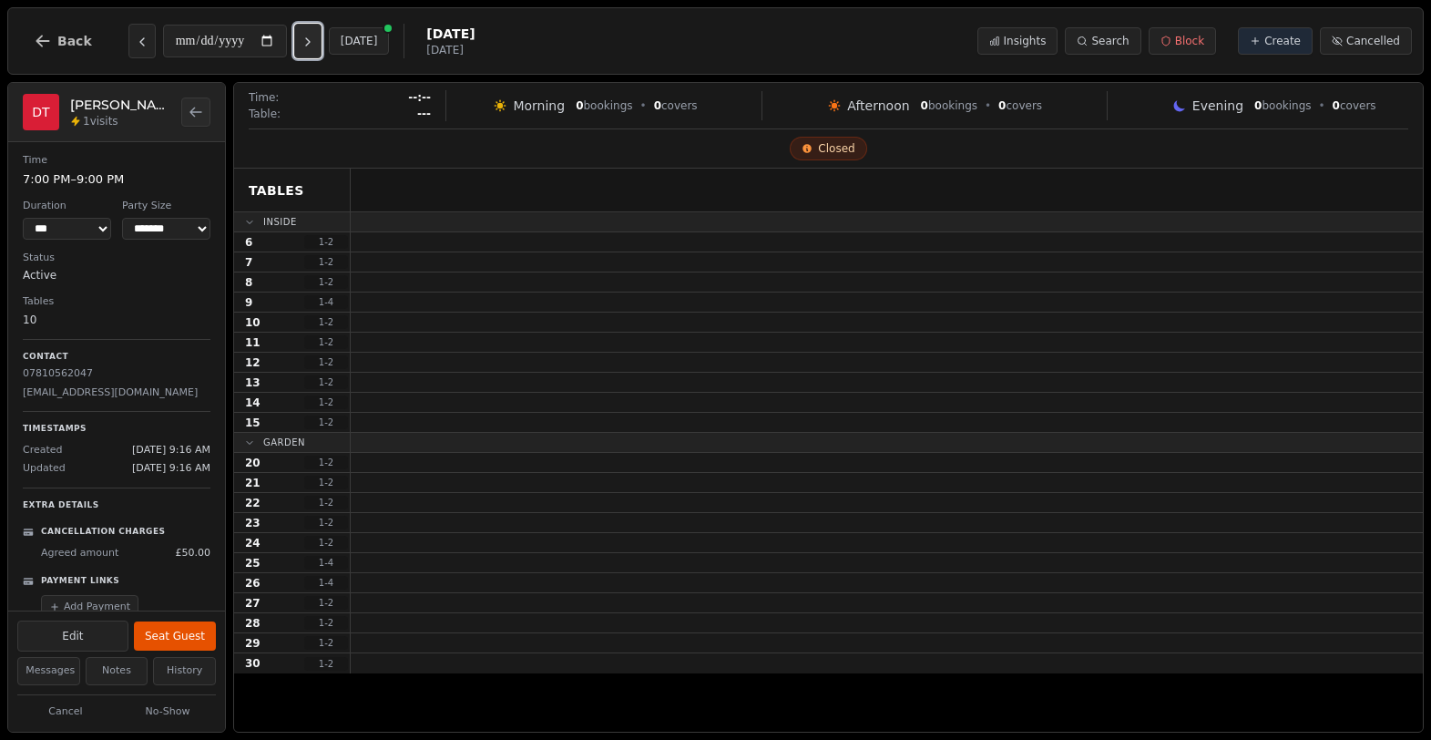
click at [318, 34] on button "Next day" at bounding box center [307, 41] width 27 height 35
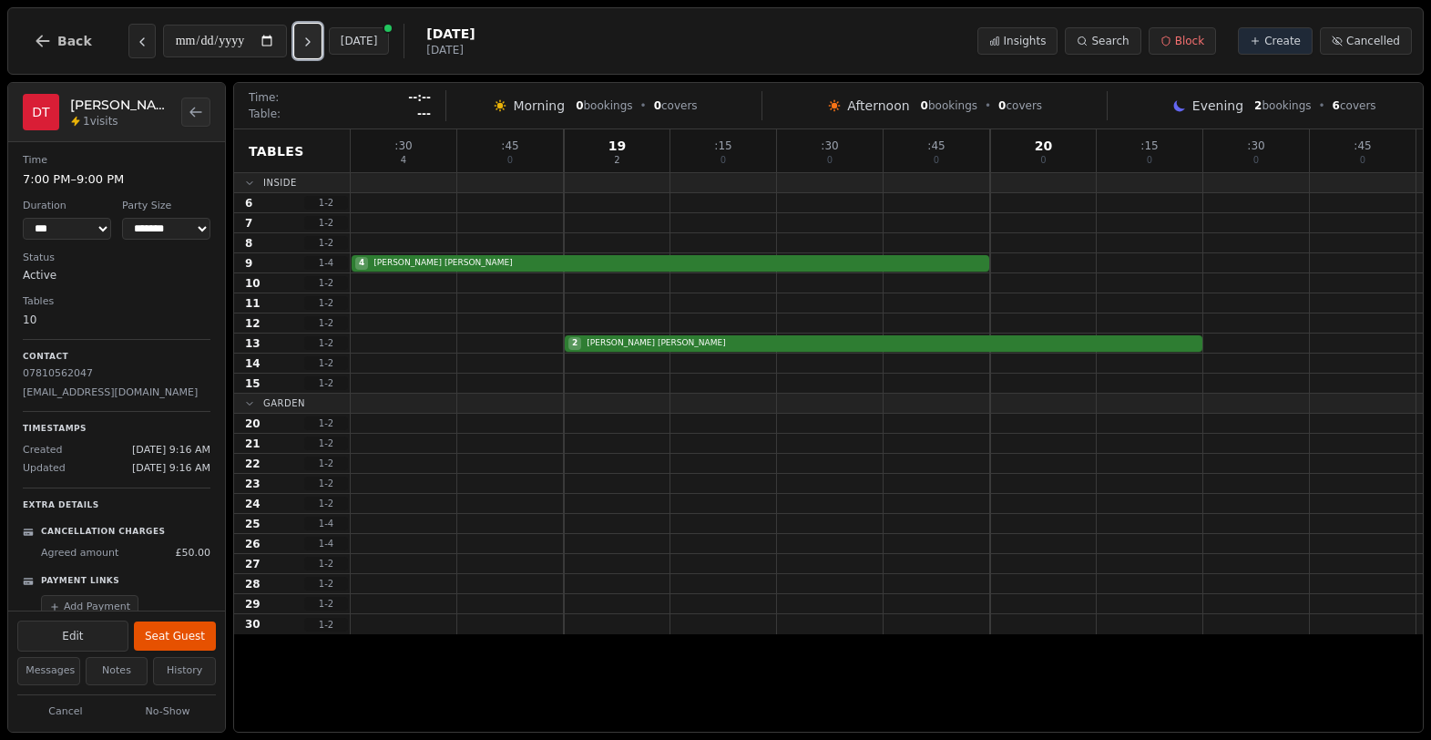
click at [318, 34] on button "Next day" at bounding box center [307, 41] width 27 height 35
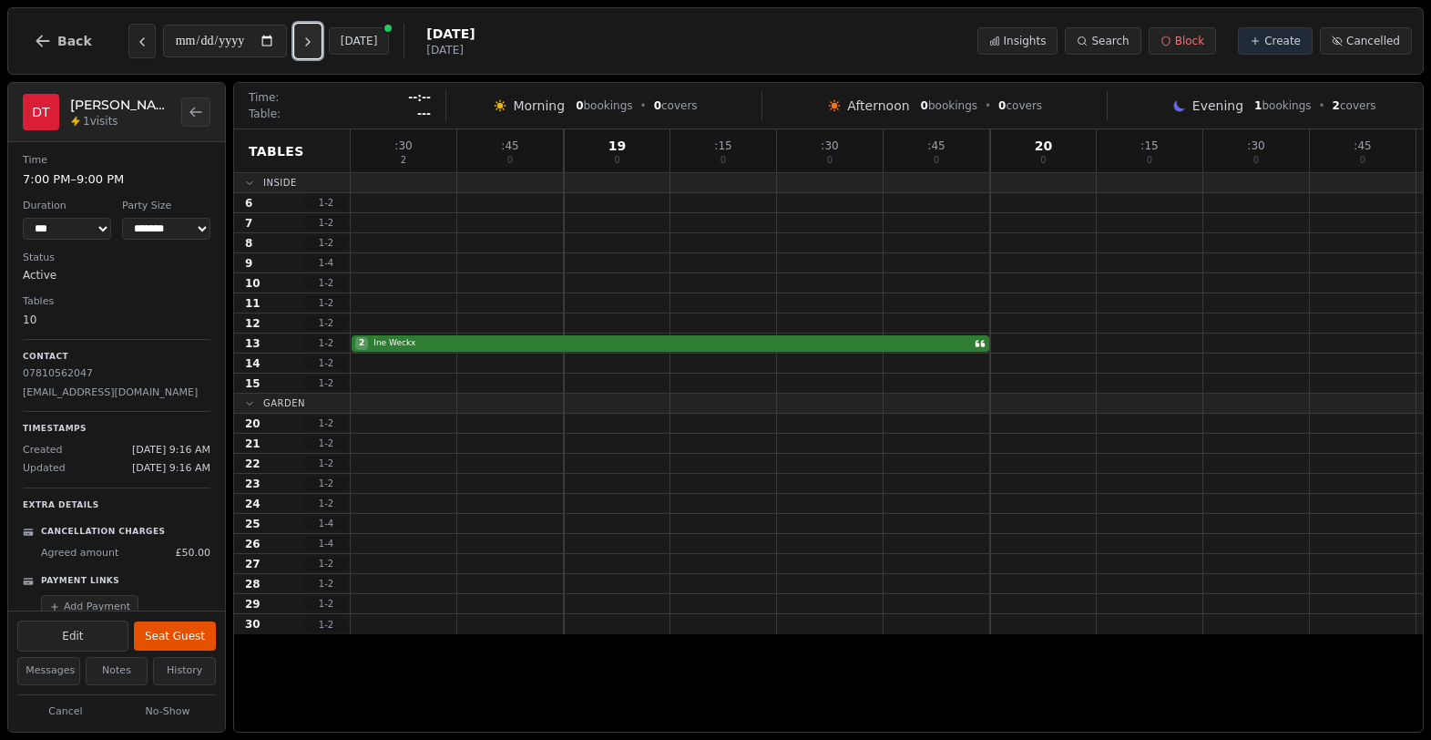
click at [318, 34] on button "Next day" at bounding box center [307, 41] width 27 height 35
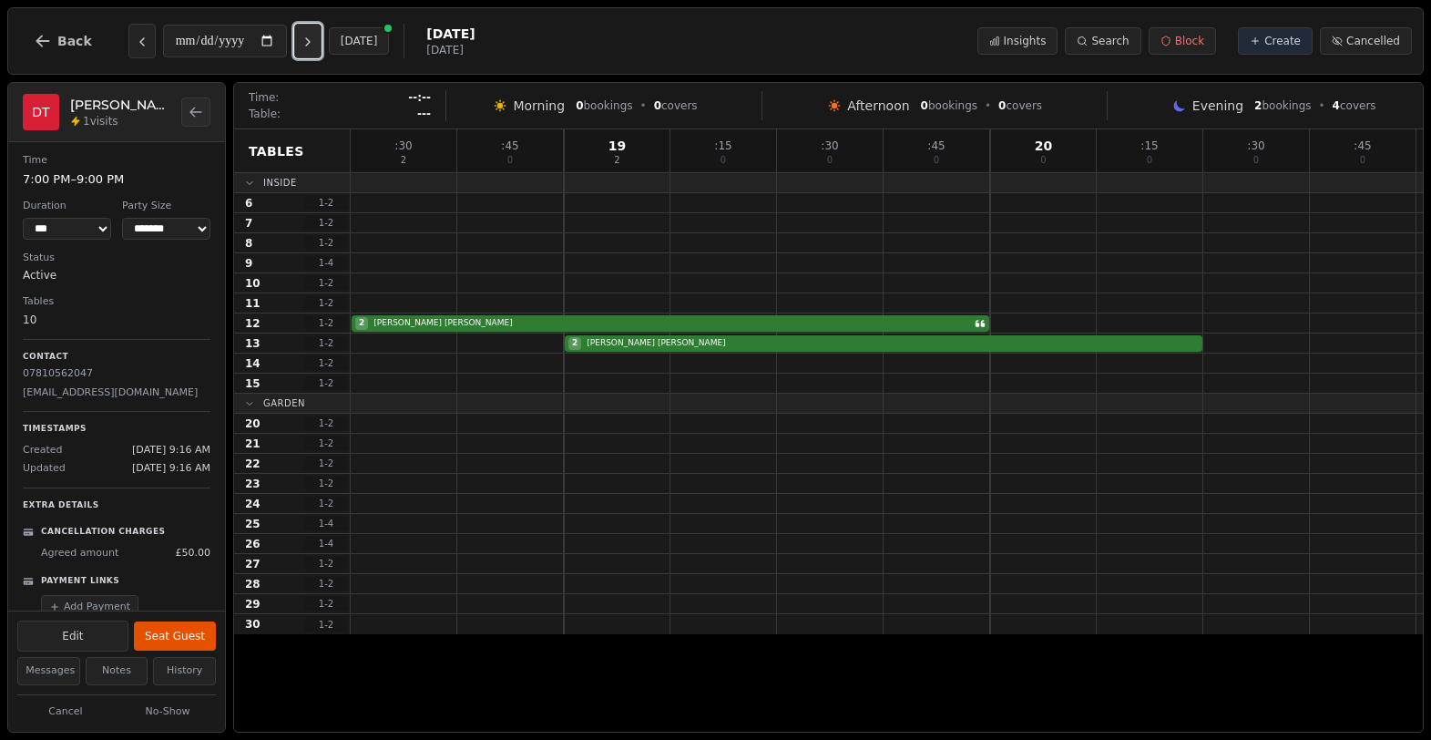
click at [318, 34] on button "Next day" at bounding box center [307, 41] width 27 height 35
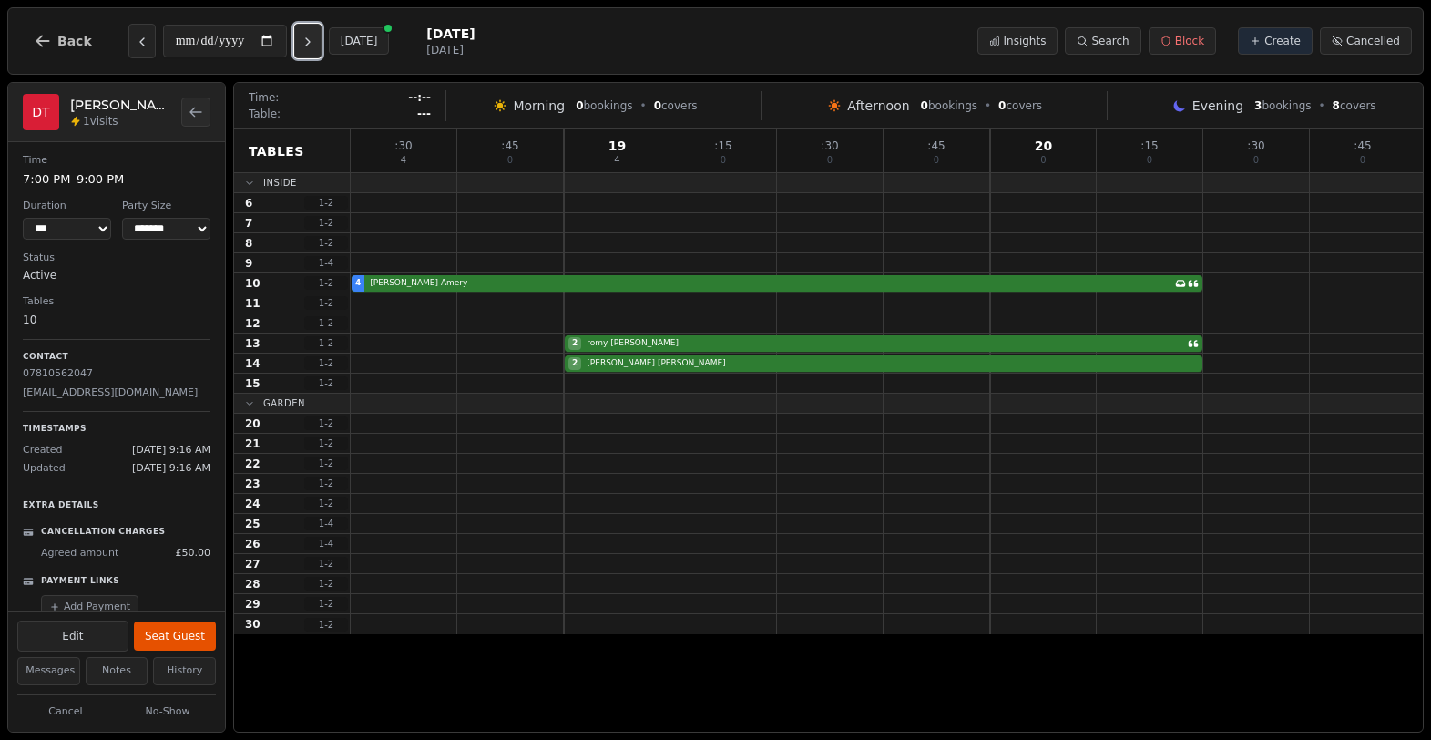
click at [318, 34] on button "Next day" at bounding box center [307, 41] width 27 height 35
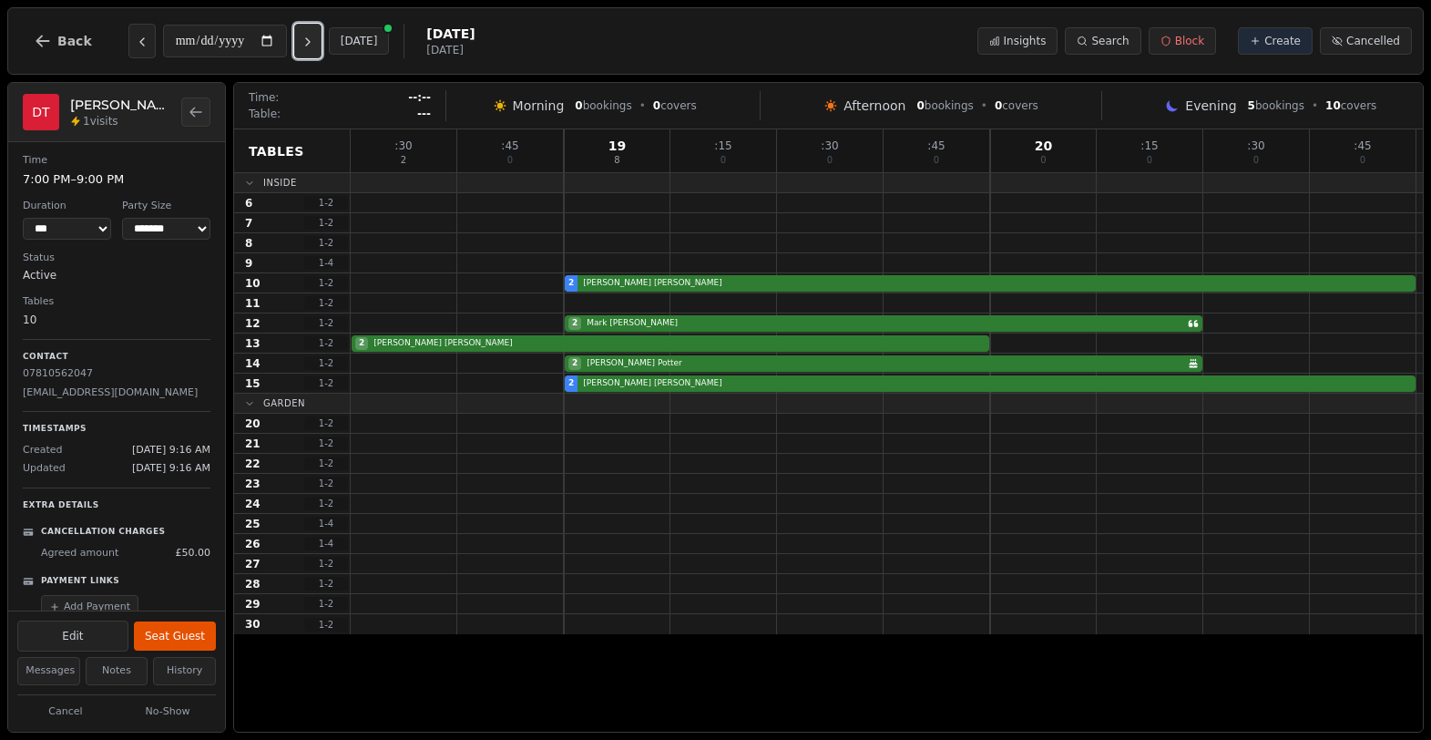
click at [318, 34] on button "Next day" at bounding box center [307, 41] width 27 height 35
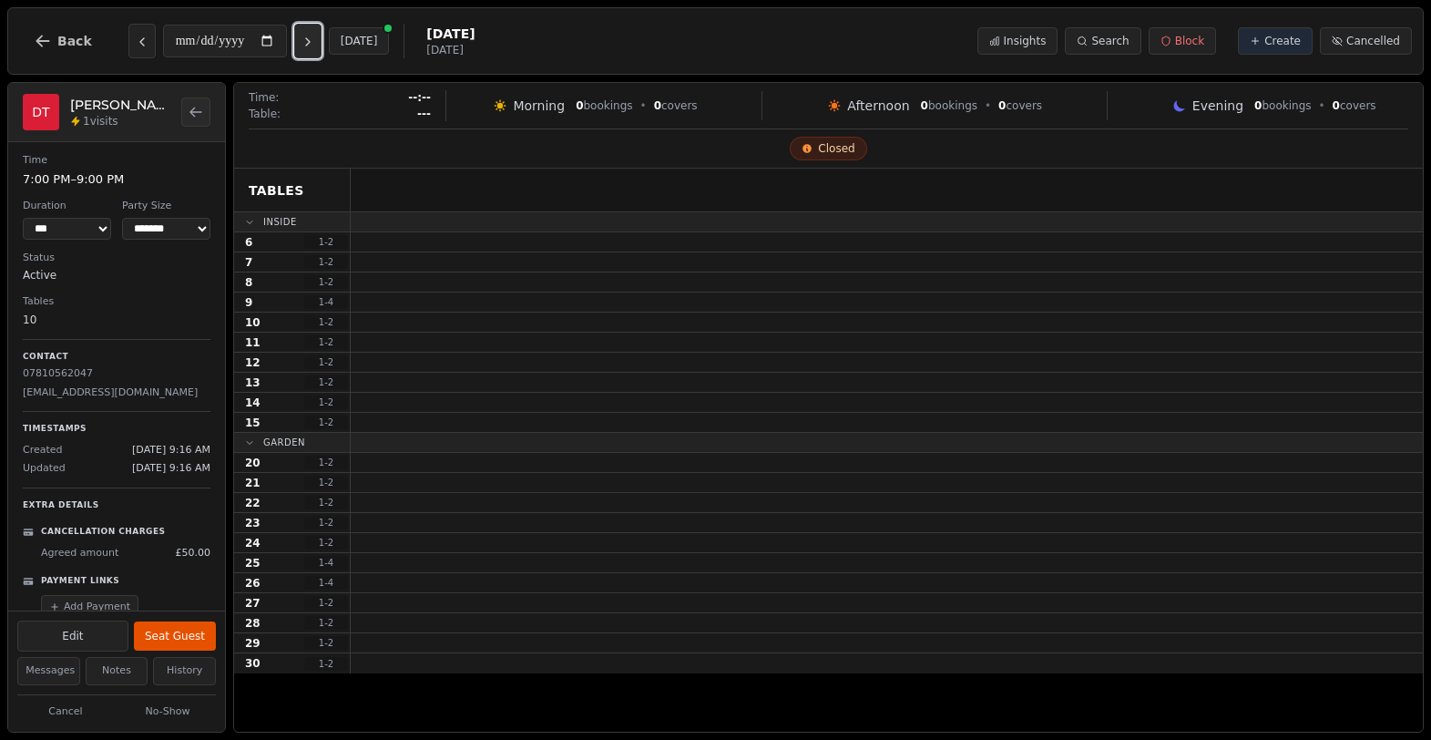
click at [318, 34] on button "Next day" at bounding box center [307, 41] width 27 height 35
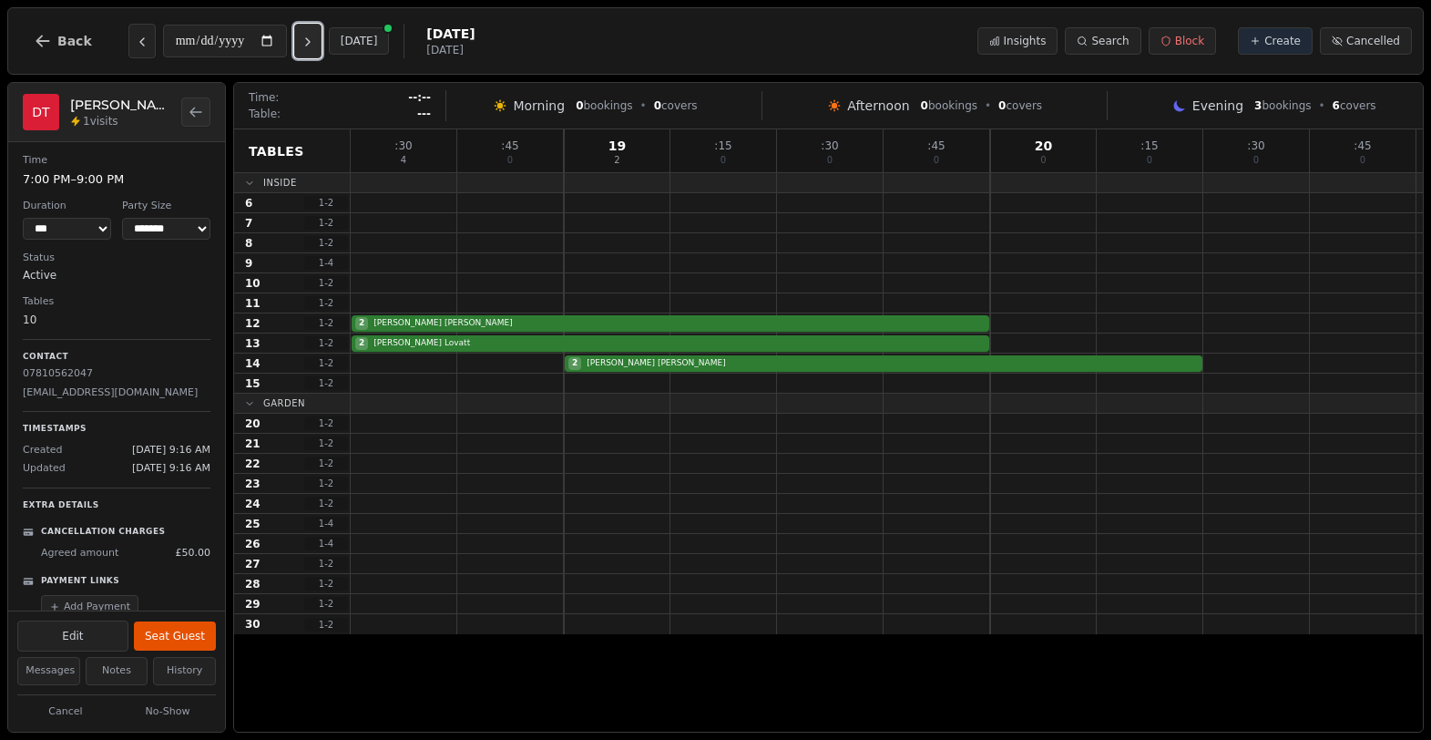
click at [318, 34] on button "Next day" at bounding box center [307, 41] width 27 height 35
type input "**********"
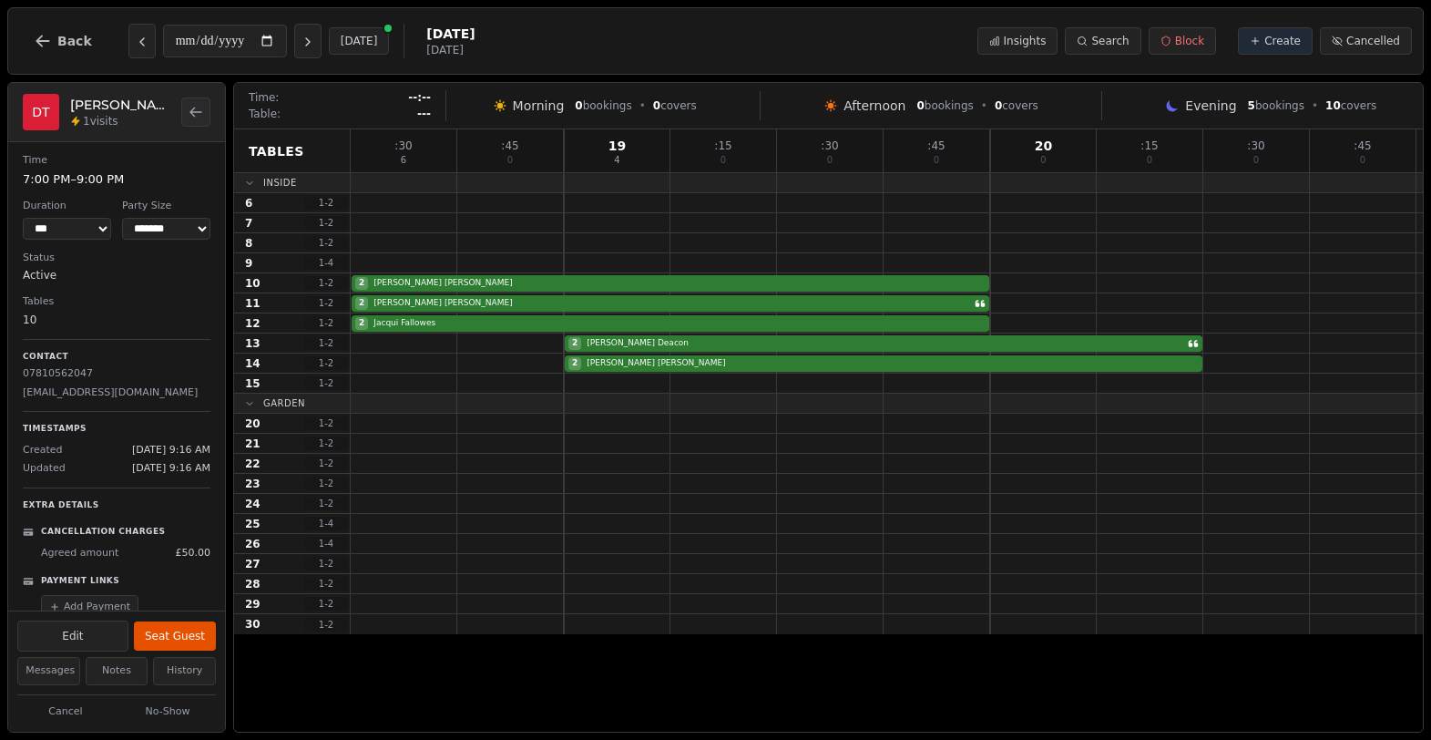
click at [9, 39] on div "**********" at bounding box center [715, 40] width 1417 height 67
click at [57, 36] on span "Back" at bounding box center [74, 41] width 35 height 13
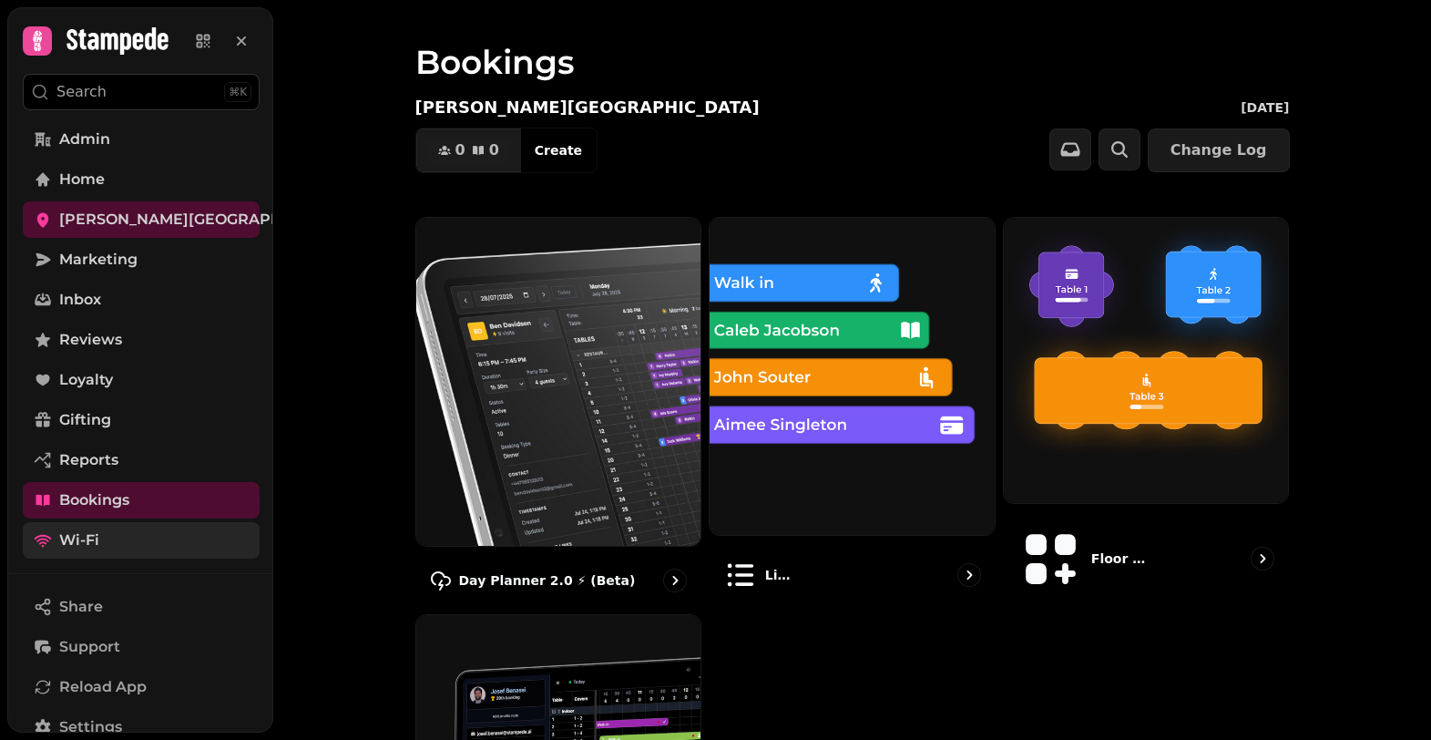
click at [111, 530] on link "Wi-Fi" at bounding box center [141, 540] width 237 height 36
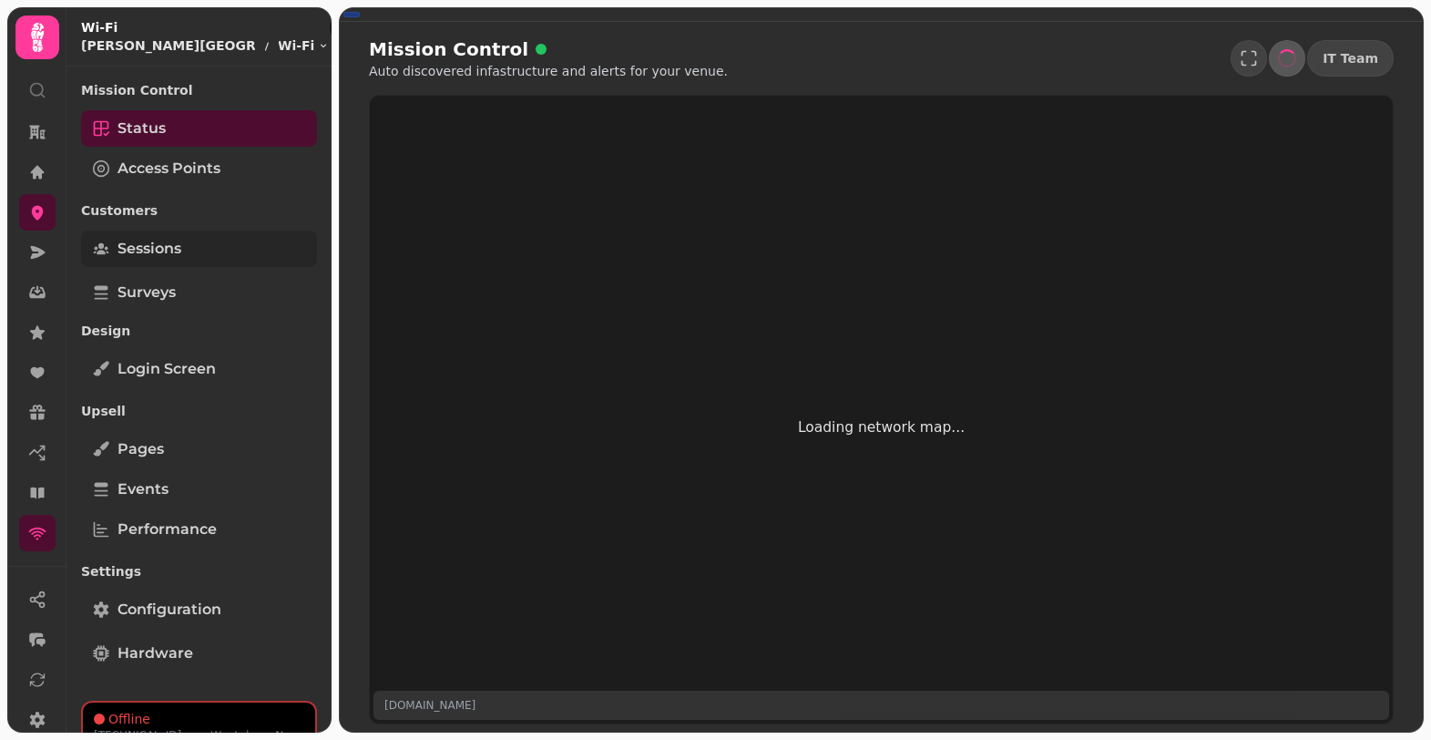
click at [233, 245] on link "Sessions" at bounding box center [199, 249] width 236 height 36
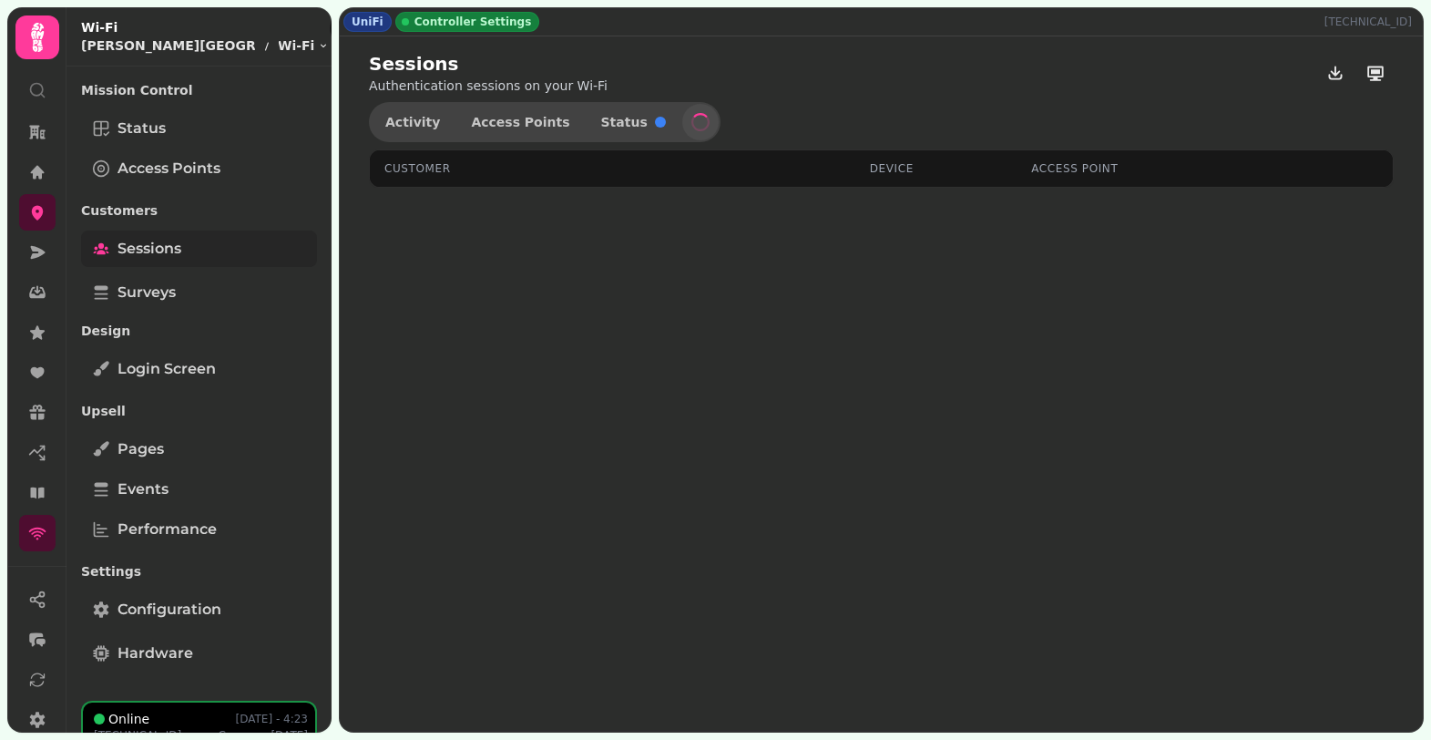
select select "**"
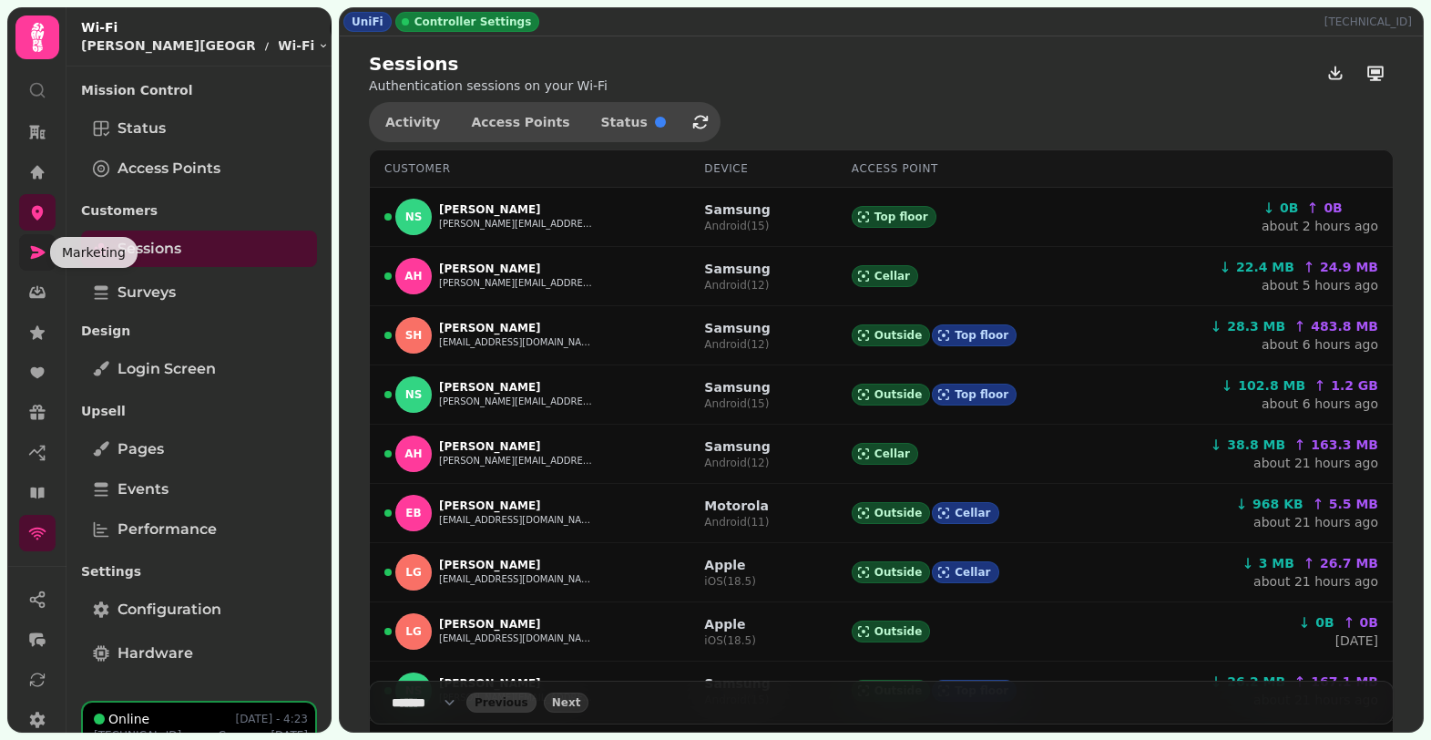
click at [28, 258] on icon at bounding box center [37, 252] width 18 height 18
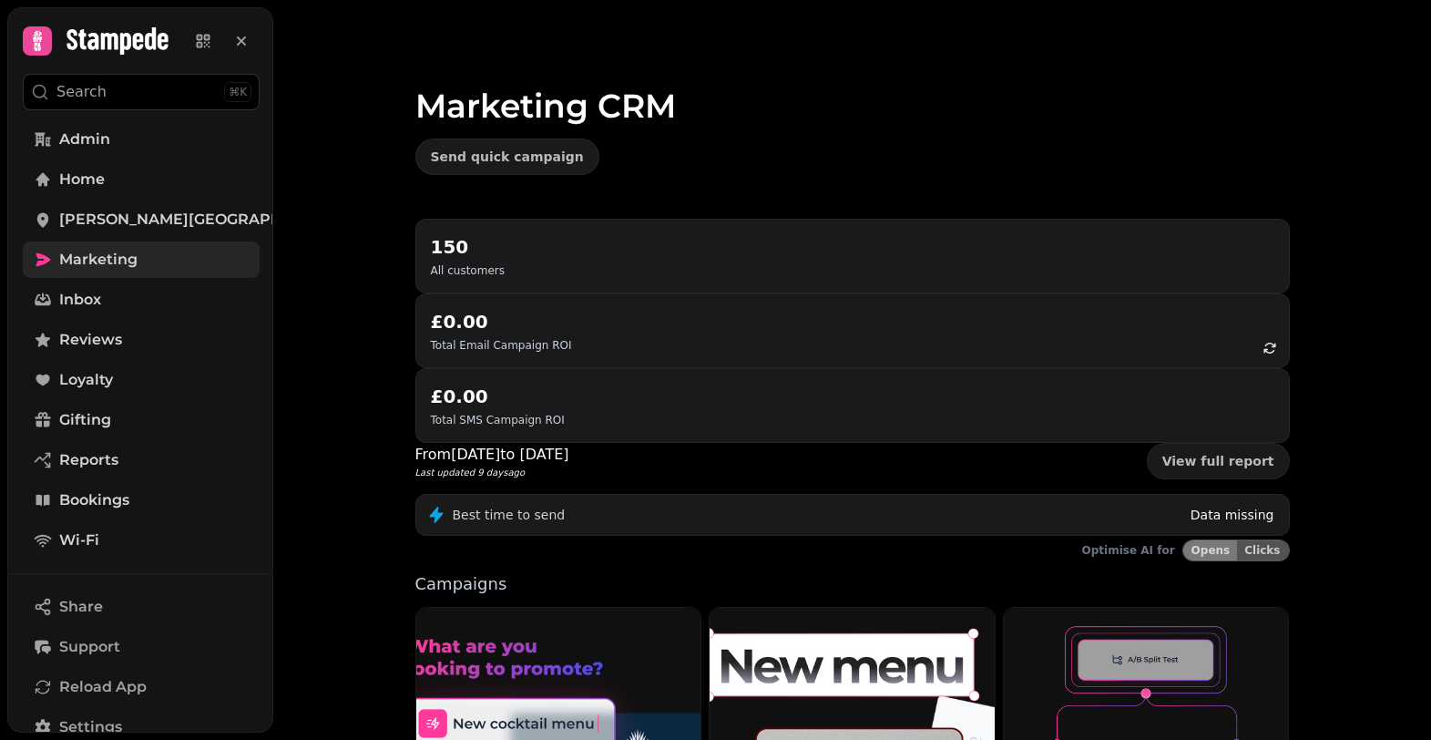
click at [128, 254] on span "Marketing" at bounding box center [98, 260] width 78 height 22
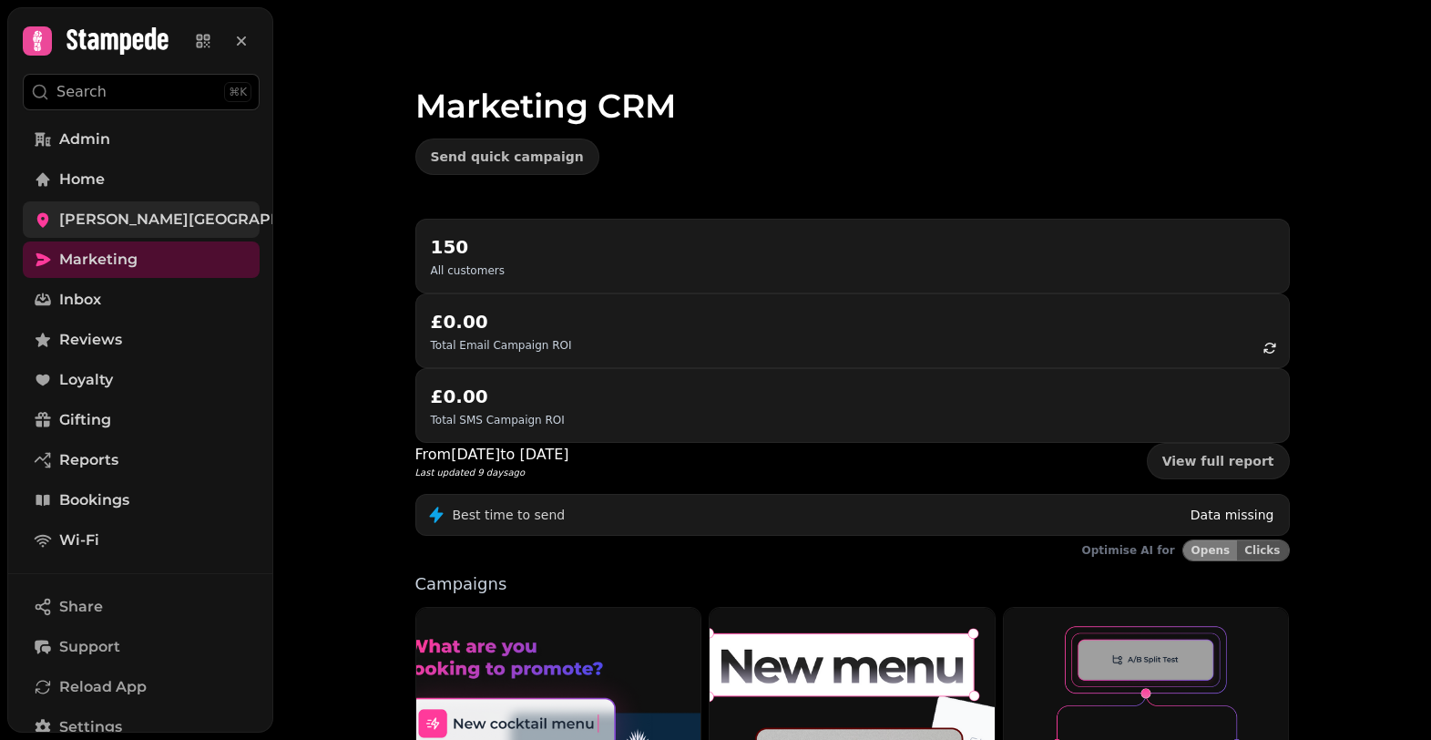
click at [132, 221] on span "[PERSON_NAME][GEOGRAPHIC_DATA]" at bounding box center [205, 220] width 292 height 22
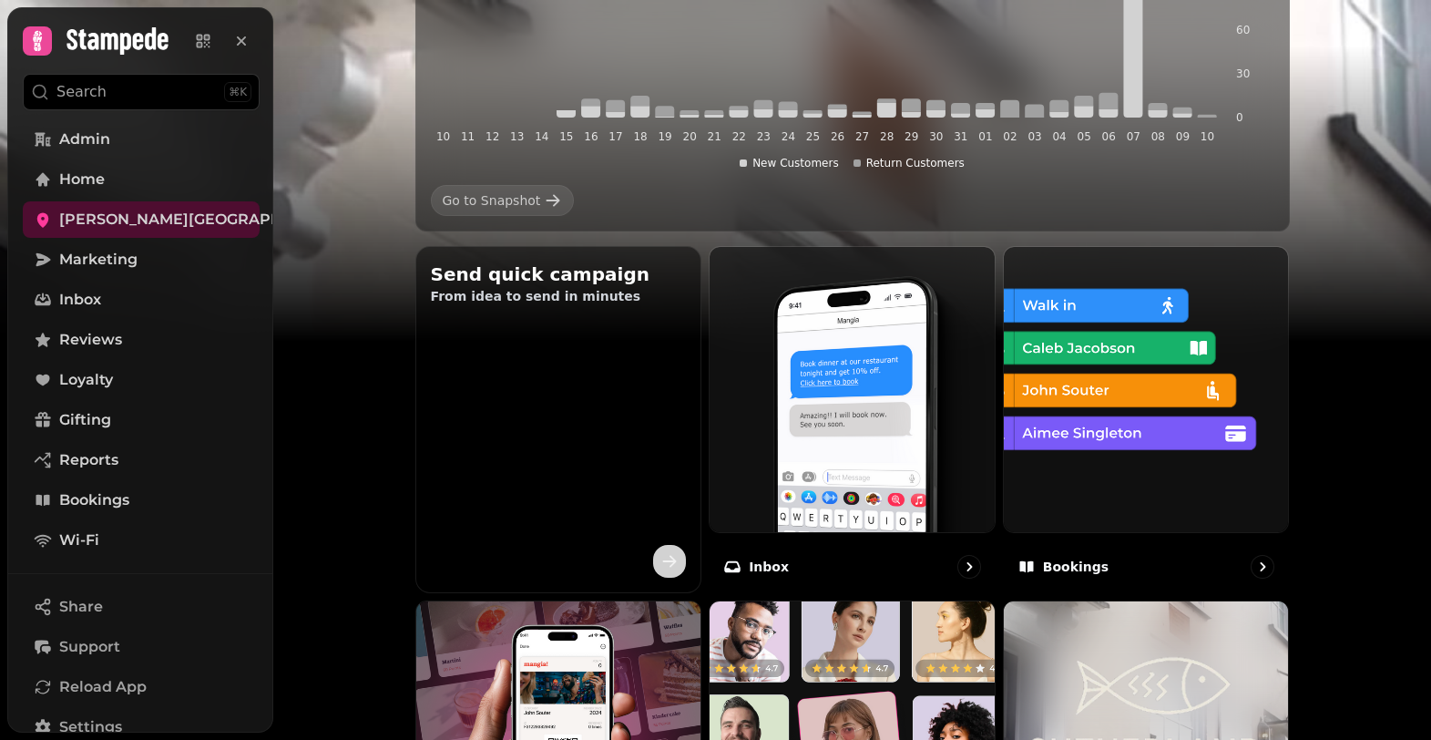
scroll to position [467, 0]
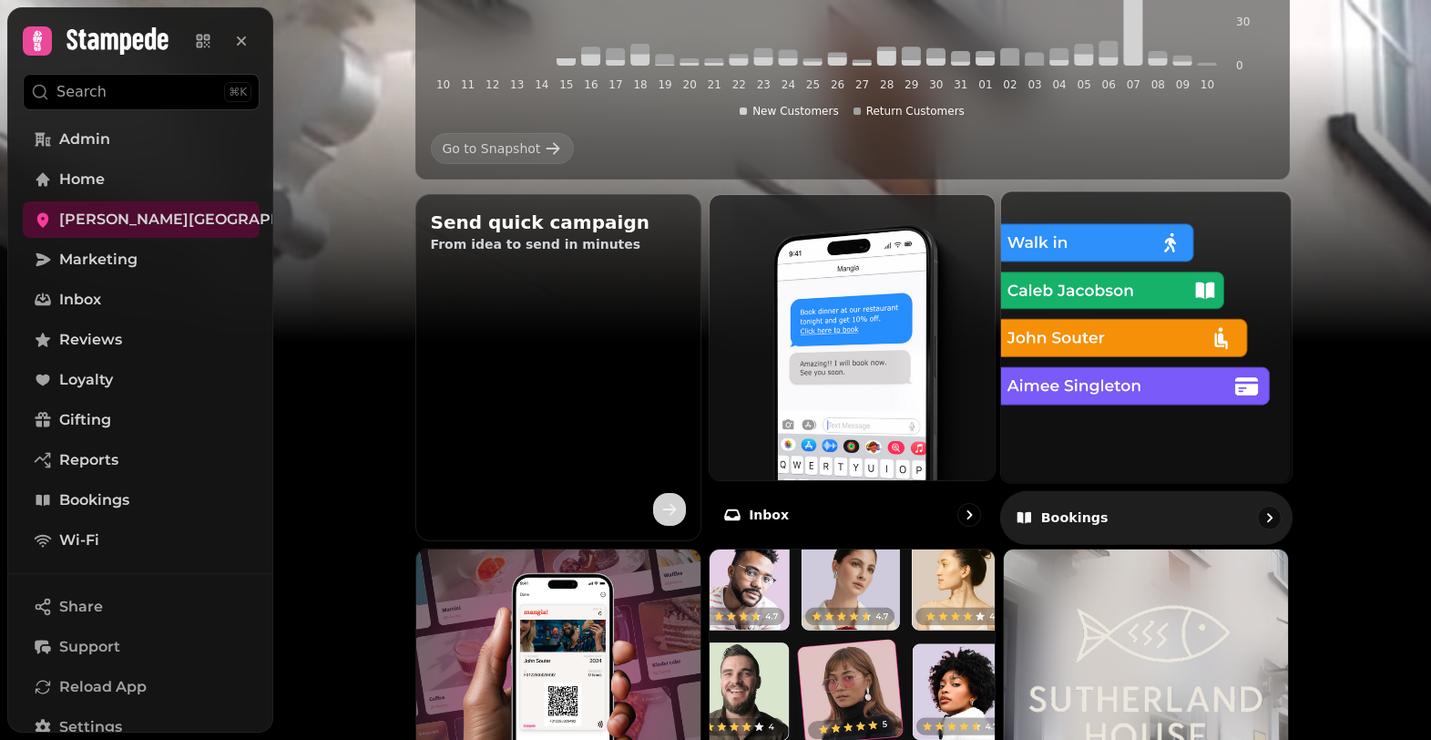
click at [1099, 435] on img at bounding box center [1147, 337] width 320 height 320
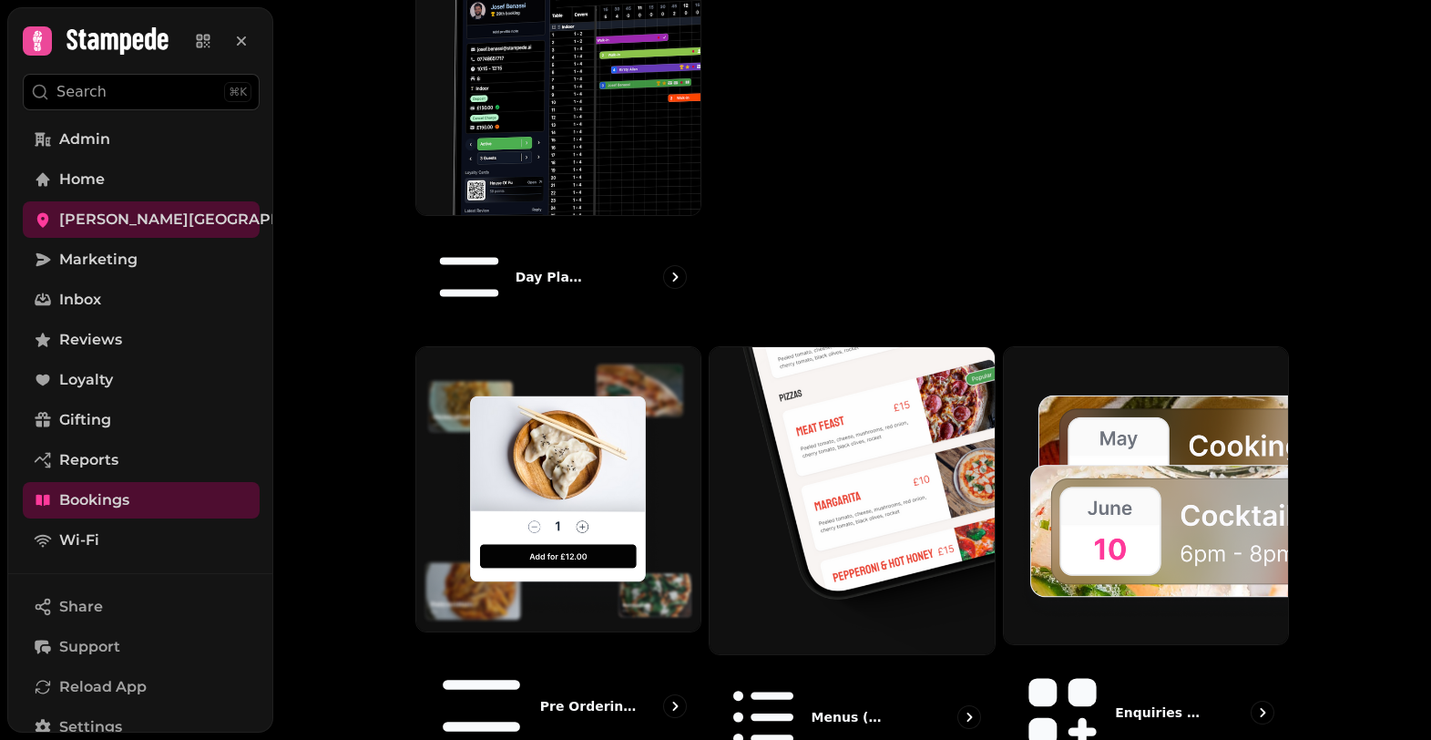
scroll to position [1008, 0]
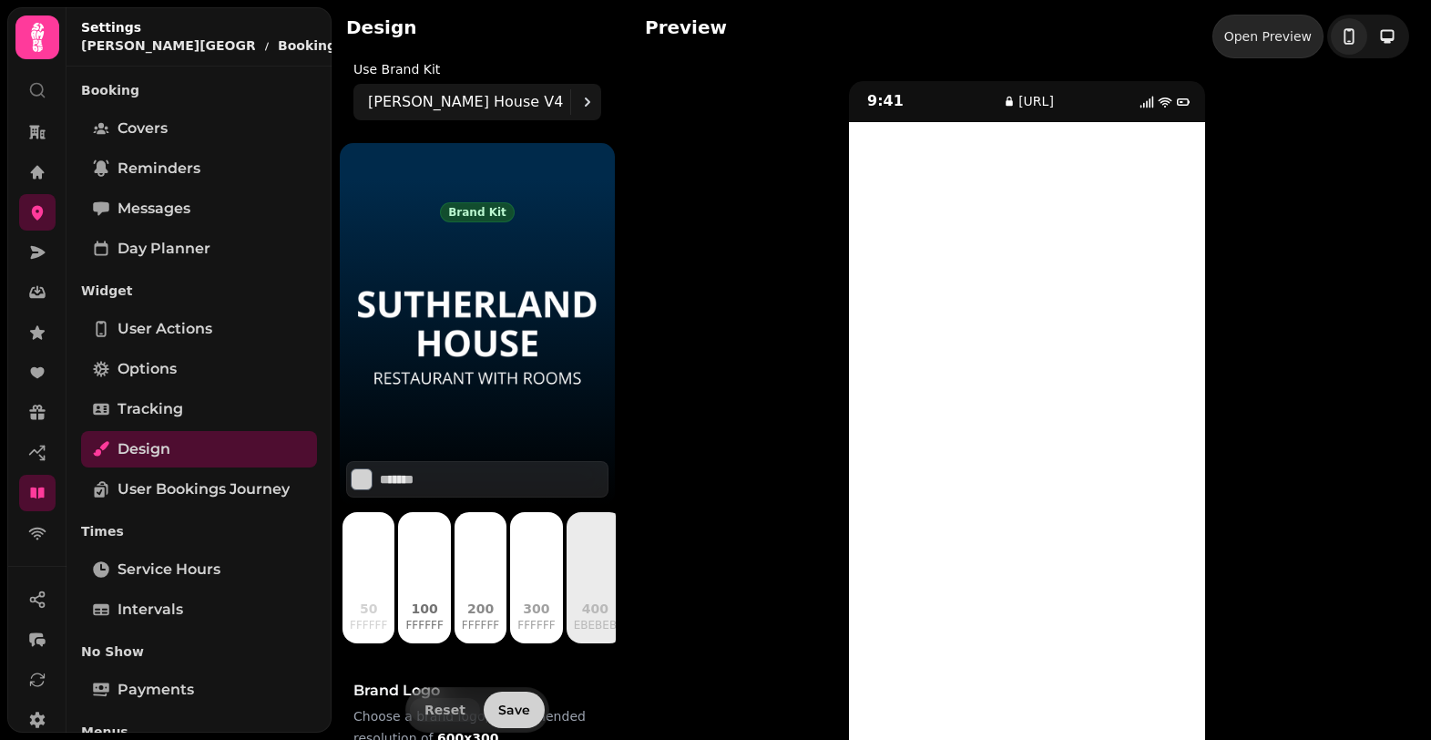
click at [1278, 53] on link "Open Preview" at bounding box center [1268, 37] width 111 height 44
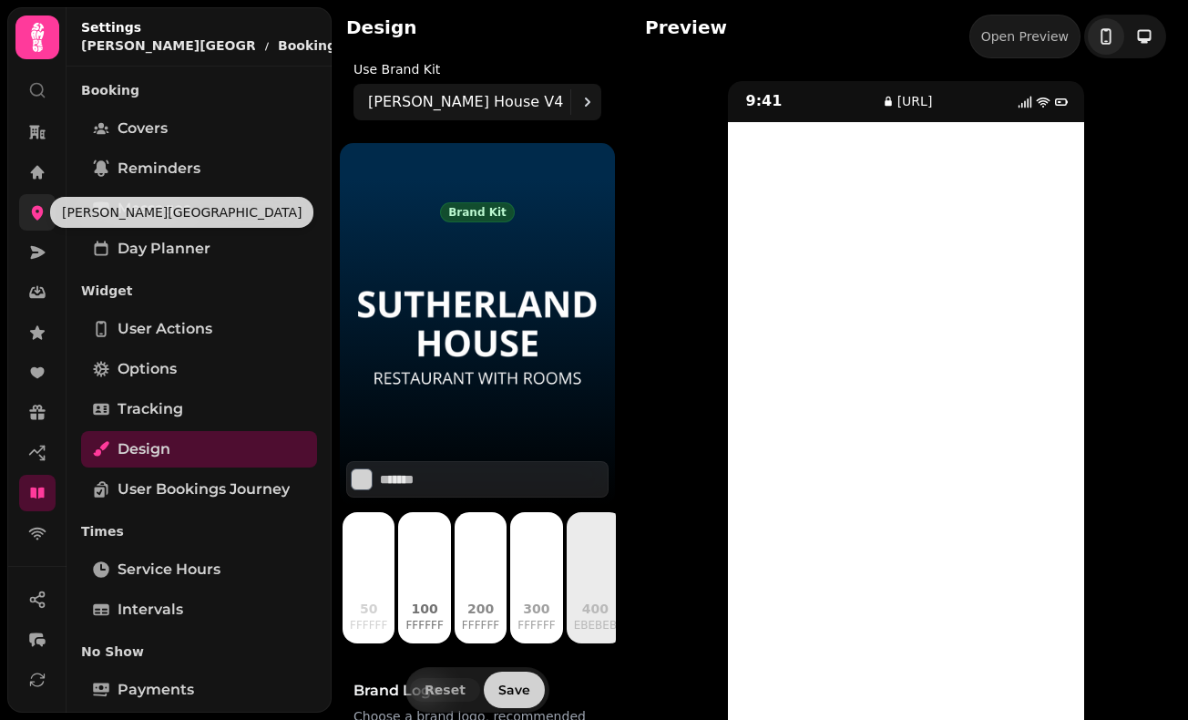
click at [34, 213] on icon at bounding box center [38, 213] width 12 height 15
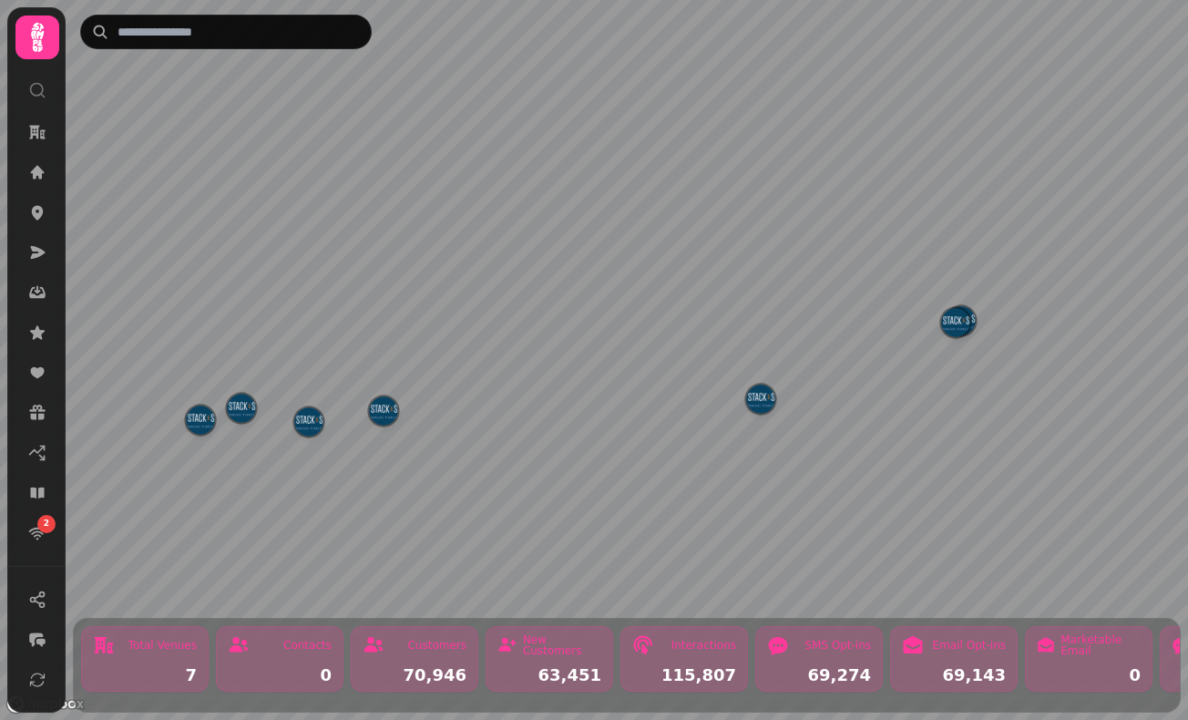
click at [762, 412] on img "Livingston" at bounding box center [760, 399] width 28 height 28
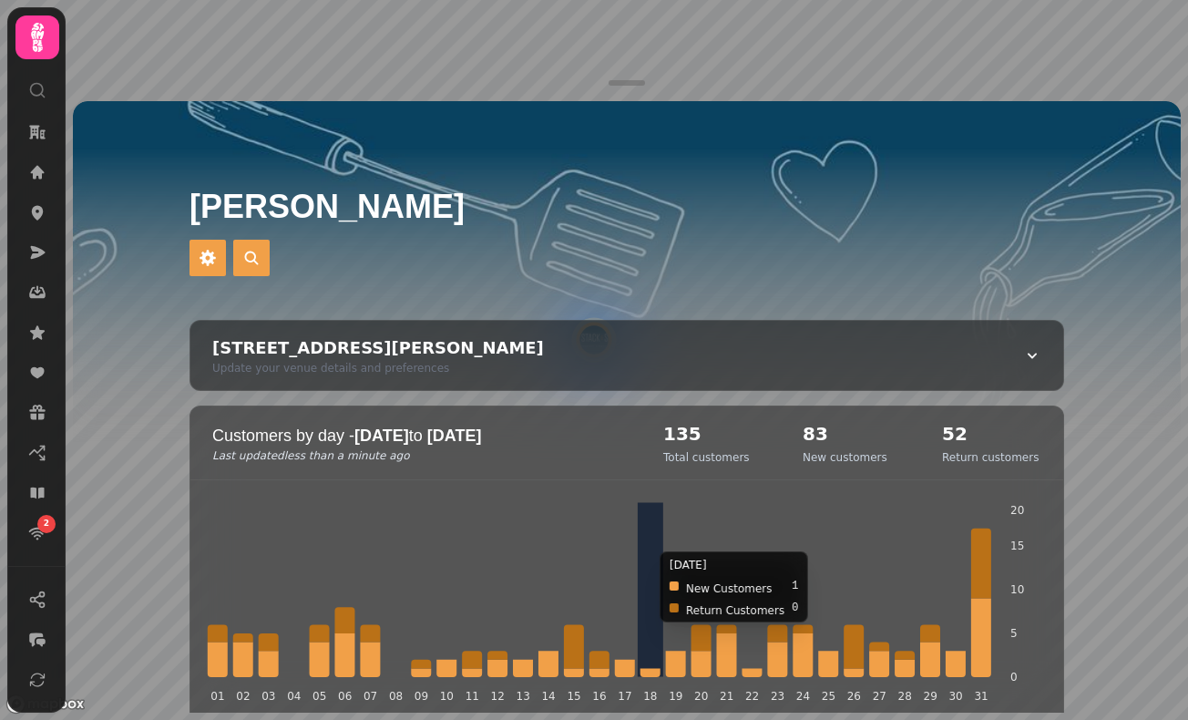
drag, startPoint x: 633, startPoint y: 86, endPoint x: 645, endPoint y: 542, distance: 456.7
click at [645, 542] on div "Livingston 302 Almondvale Ave, Livingston EH54 6GS, UK Update your venue detail…" at bounding box center [627, 360] width 1123 height 720
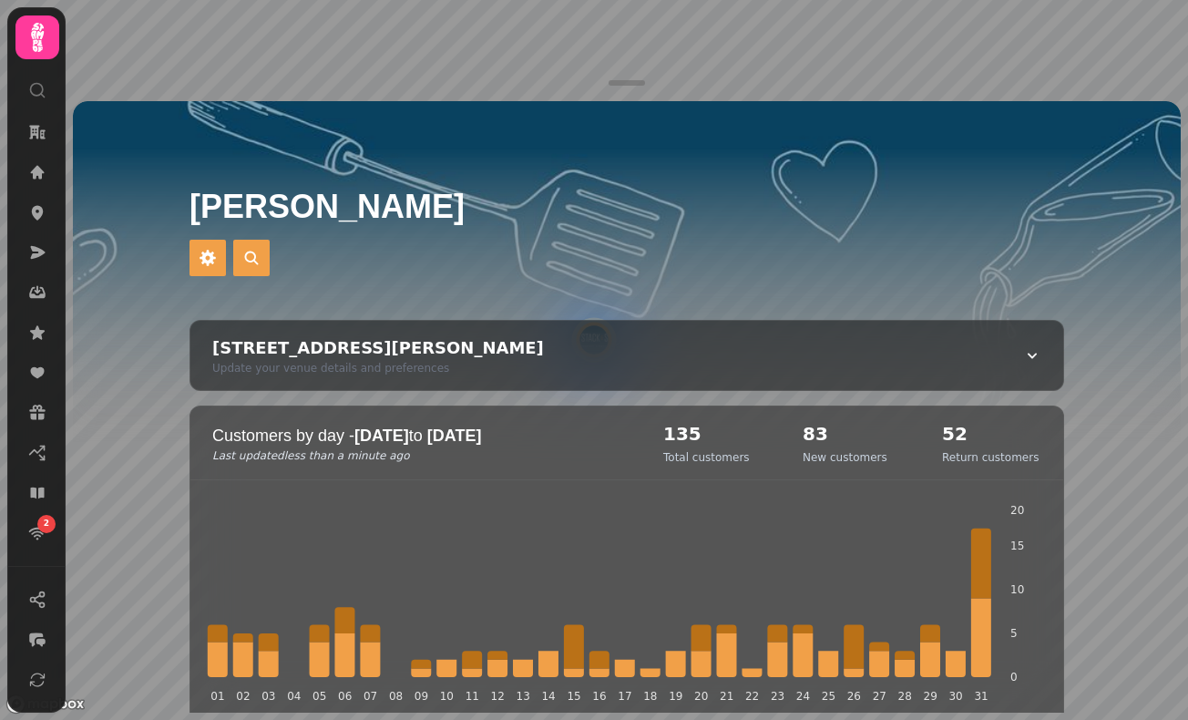
drag, startPoint x: 635, startPoint y: 166, endPoint x: 641, endPoint y: 465, distance: 298.9
click at [244, 169] on h1 "Livingston" at bounding box center [627, 185] width 875 height 80
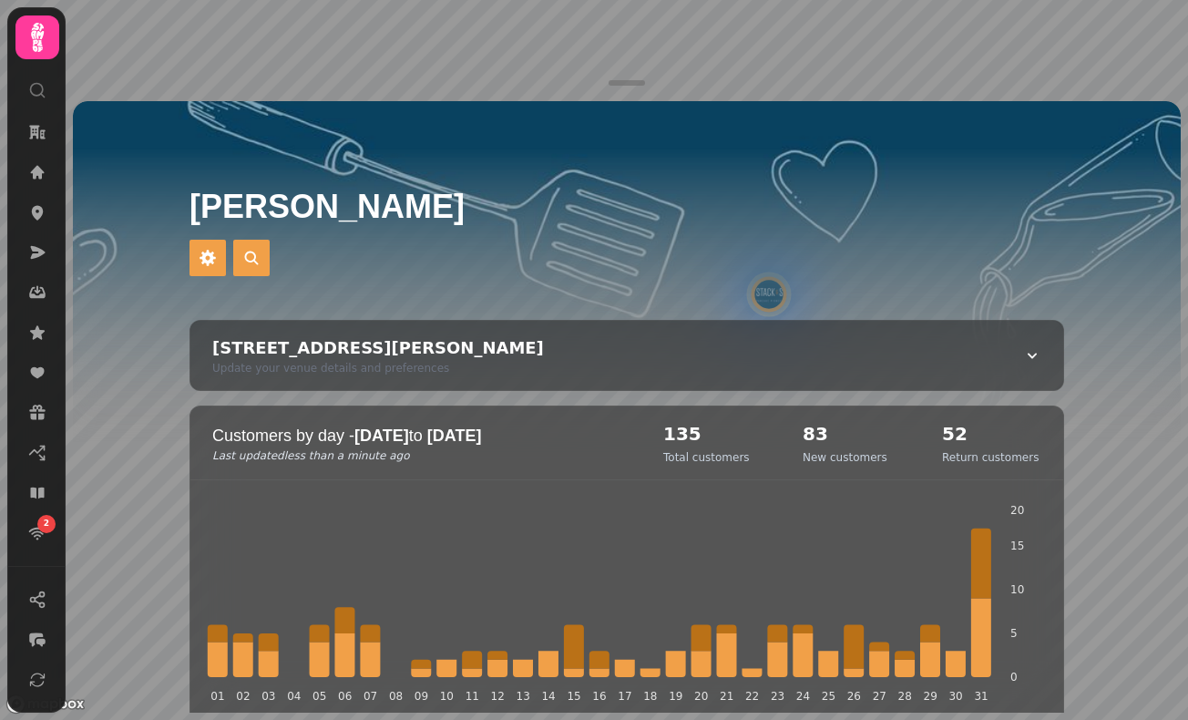
drag, startPoint x: 569, startPoint y: 213, endPoint x: 547, endPoint y: 366, distance: 154.8
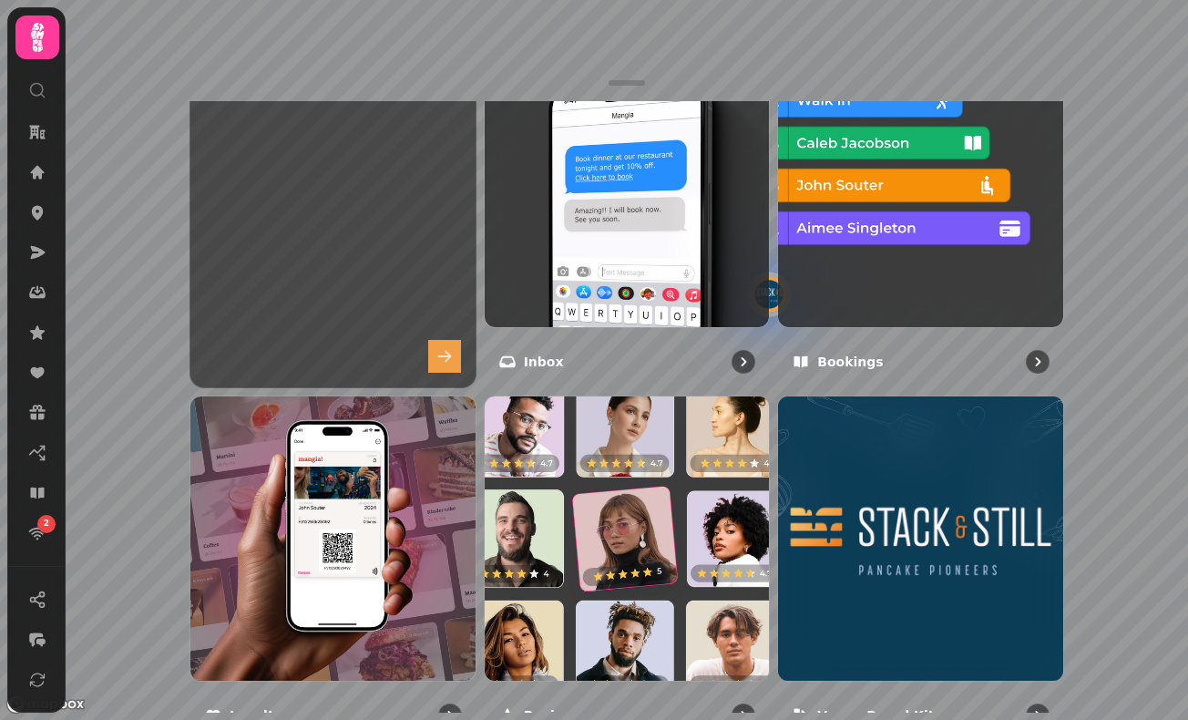
scroll to position [1283, 0]
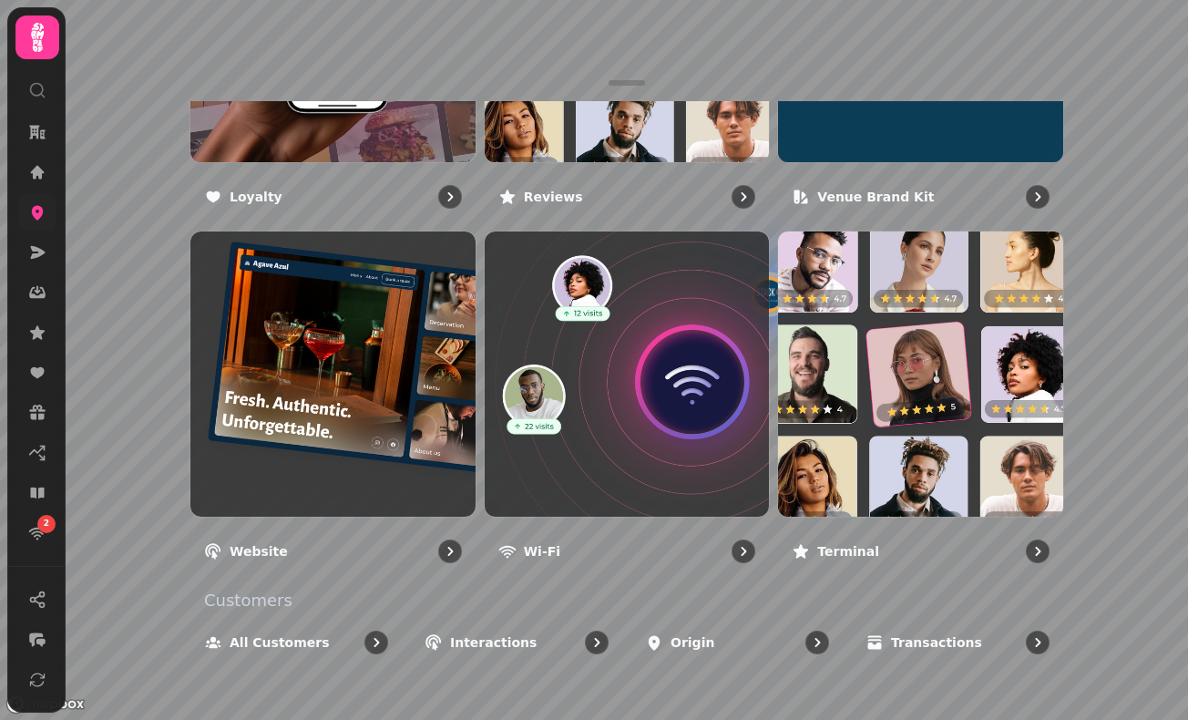
click at [30, 208] on icon at bounding box center [37, 212] width 18 height 18
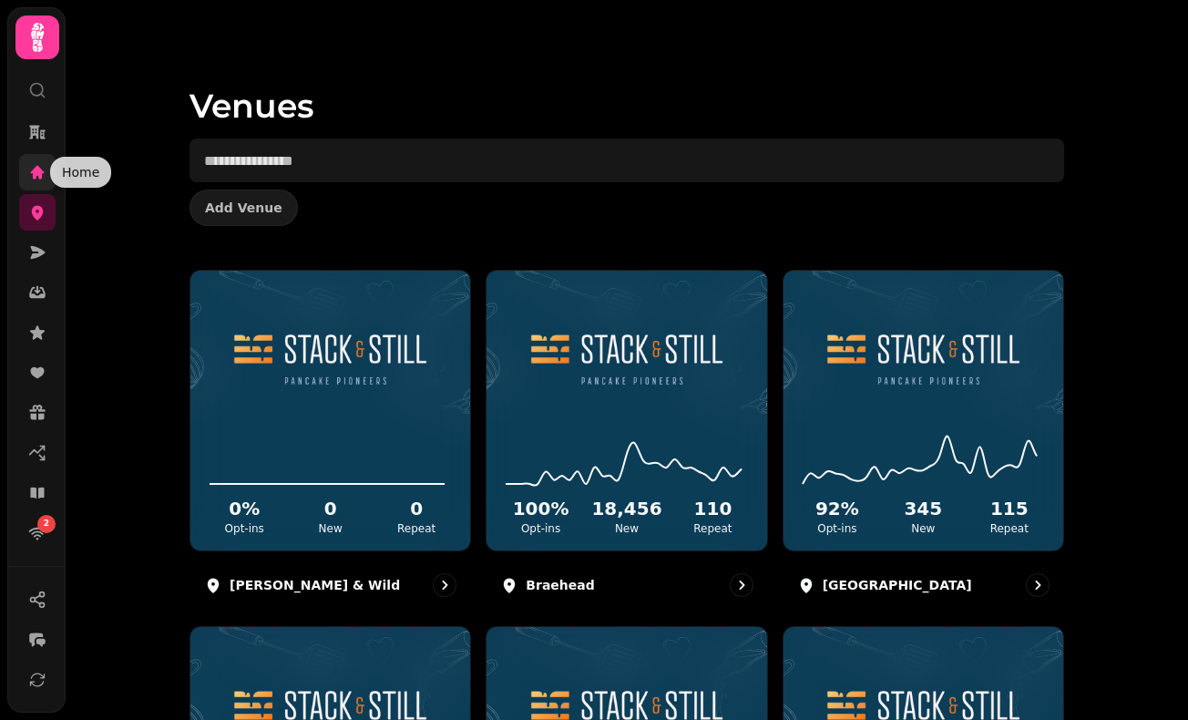
click at [36, 174] on icon at bounding box center [38, 172] width 14 height 14
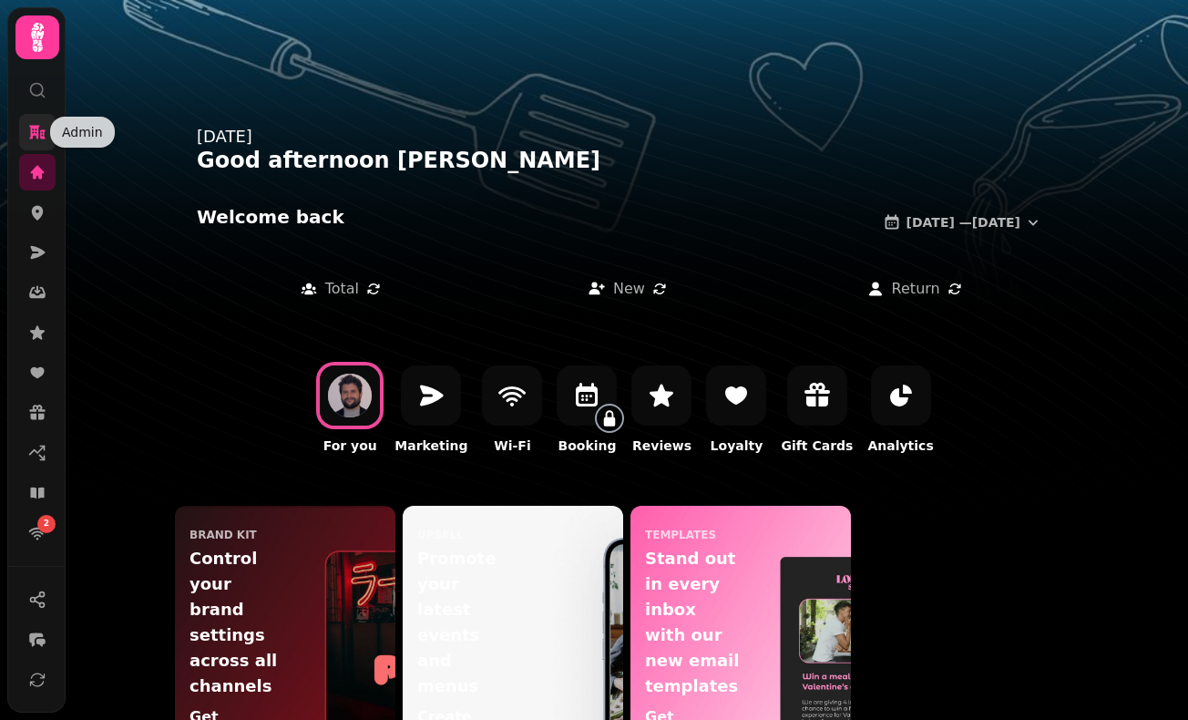
click at [32, 130] on icon at bounding box center [37, 133] width 16 height 14
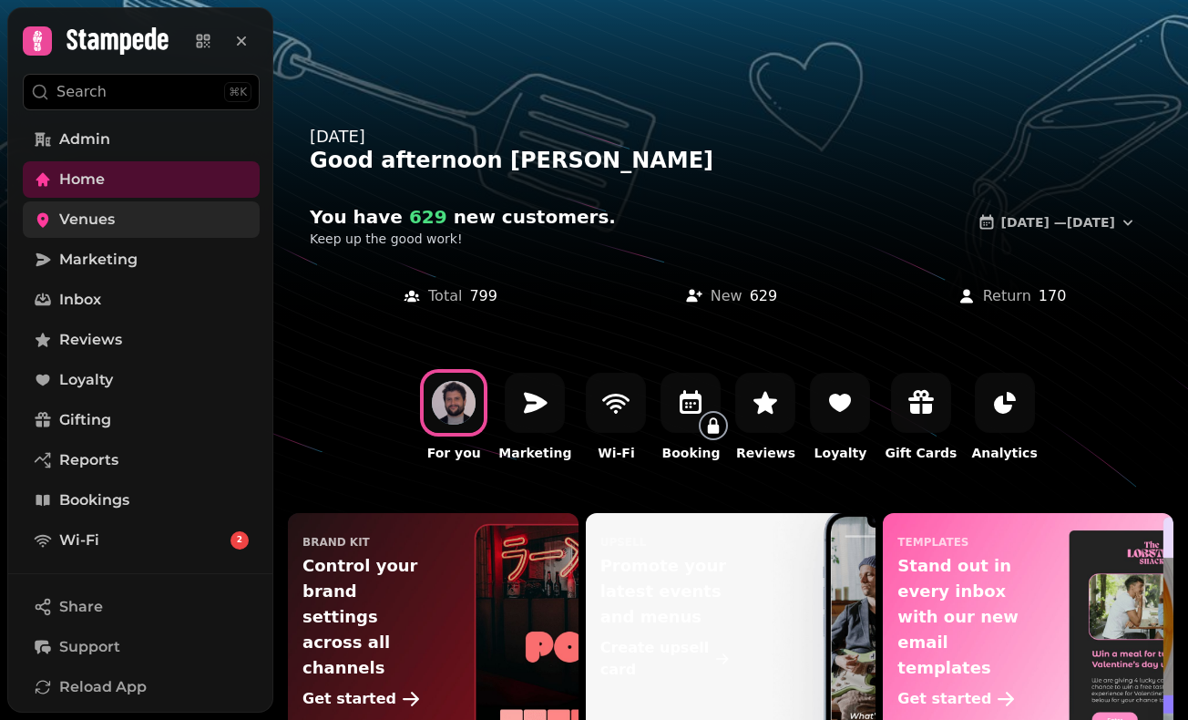
click at [90, 202] on link "Venues" at bounding box center [141, 219] width 237 height 36
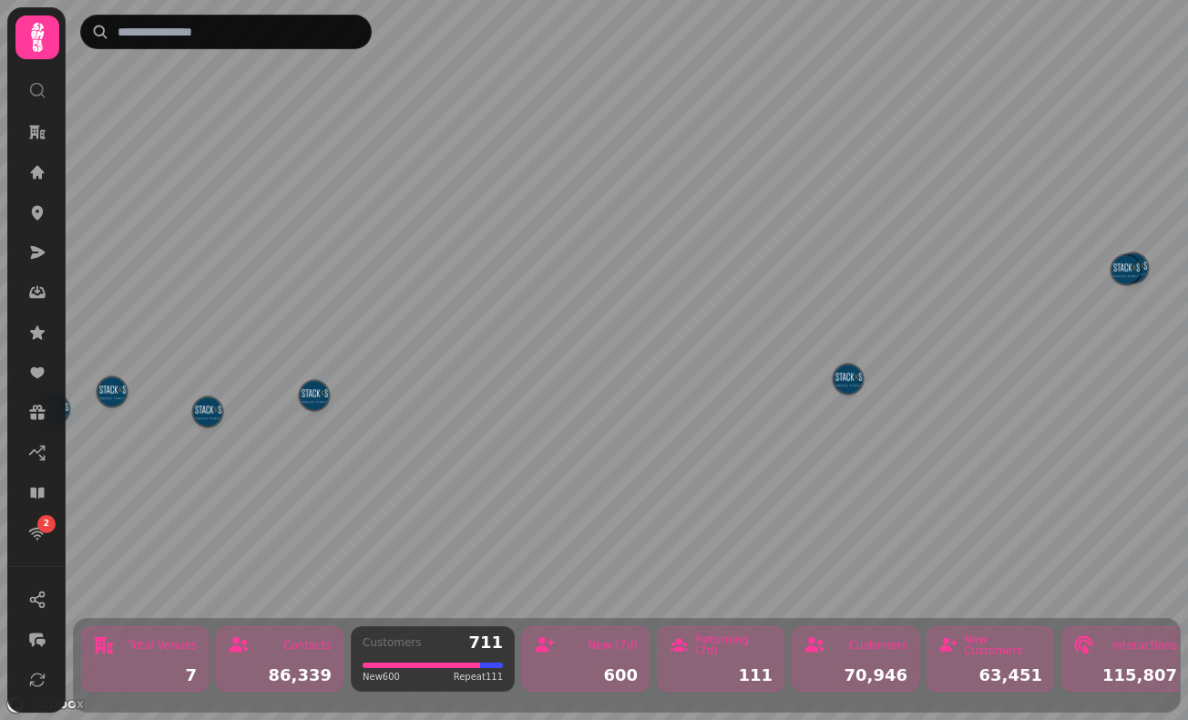
click at [571, 653] on div "New (7d)" at bounding box center [586, 645] width 104 height 22
click at [855, 384] on img "Livingston" at bounding box center [848, 378] width 28 height 28
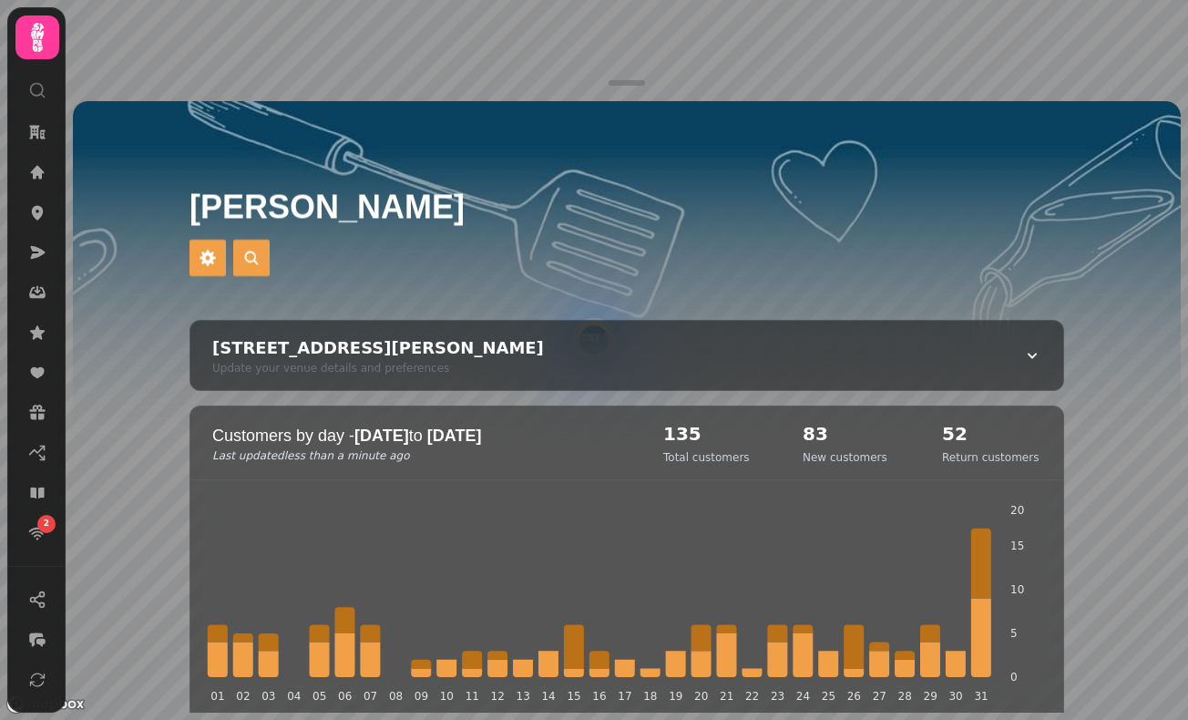
drag, startPoint x: 629, startPoint y: 77, endPoint x: 634, endPoint y: 233, distance: 155.9
click at [634, 235] on div "Livingston 302 Almondvale Ave, Livingston EH54 6GS, UK Update your venue detail…" at bounding box center [627, 360] width 1123 height 720
click at [634, 233] on div "Livingston" at bounding box center [626, 232] width 933 height 175
drag, startPoint x: 186, startPoint y: 435, endPoint x: 209, endPoint y: -8, distance: 443.4
click at [209, 0] on html "2 Livingston 302 Almondvale Ave, Livingston EH54 6GS, UK Update your venue deta…" at bounding box center [594, 360] width 1188 height 720
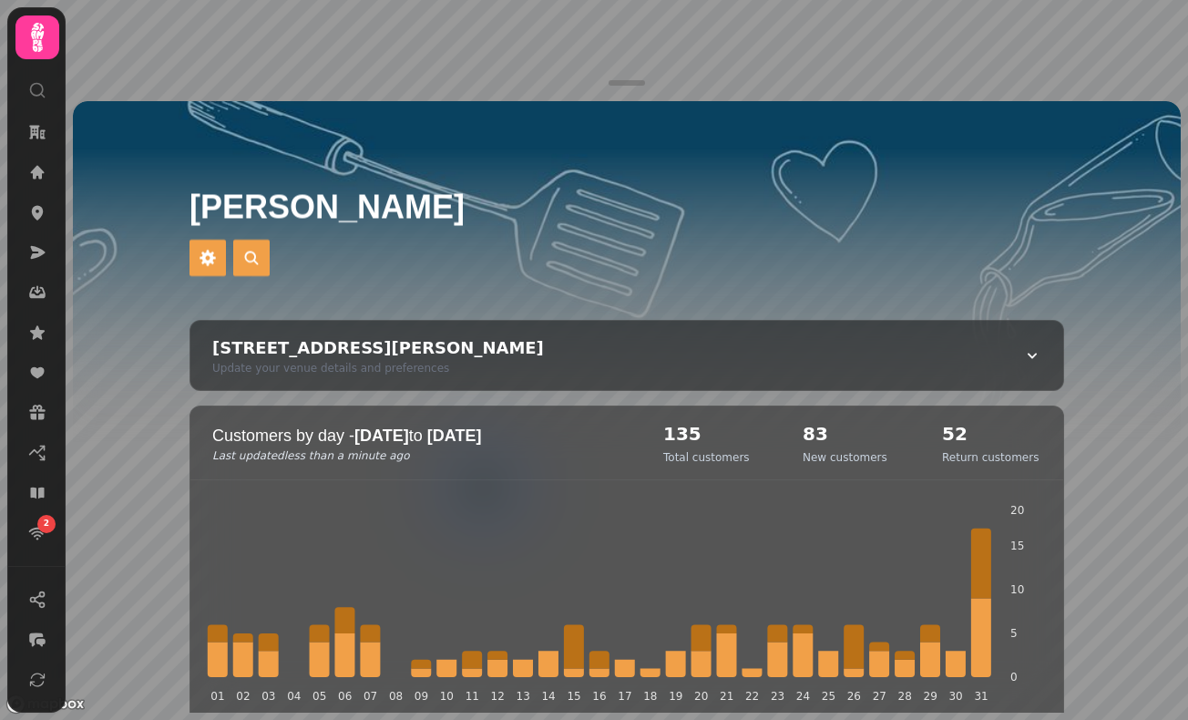
drag, startPoint x: 635, startPoint y: 77, endPoint x: 641, endPoint y: 163, distance: 86.7
click at [641, 163] on div "Livingston 302 Almondvale Ave, Livingston EH54 6GS, UK Update your venue detail…" at bounding box center [627, 360] width 1123 height 720
drag, startPoint x: 618, startPoint y: 93, endPoint x: 641, endPoint y: 255, distance: 163.8
click at [641, 255] on div "Livingston 302 Almondvale Ave, Livingston EH54 6GS, UK Update your venue detail…" at bounding box center [627, 360] width 1123 height 720
click at [642, 163] on div "Livingston 302 Almondvale Ave, Livingston EH54 6GS, UK Update your venue detail…" at bounding box center [627, 360] width 1123 height 720
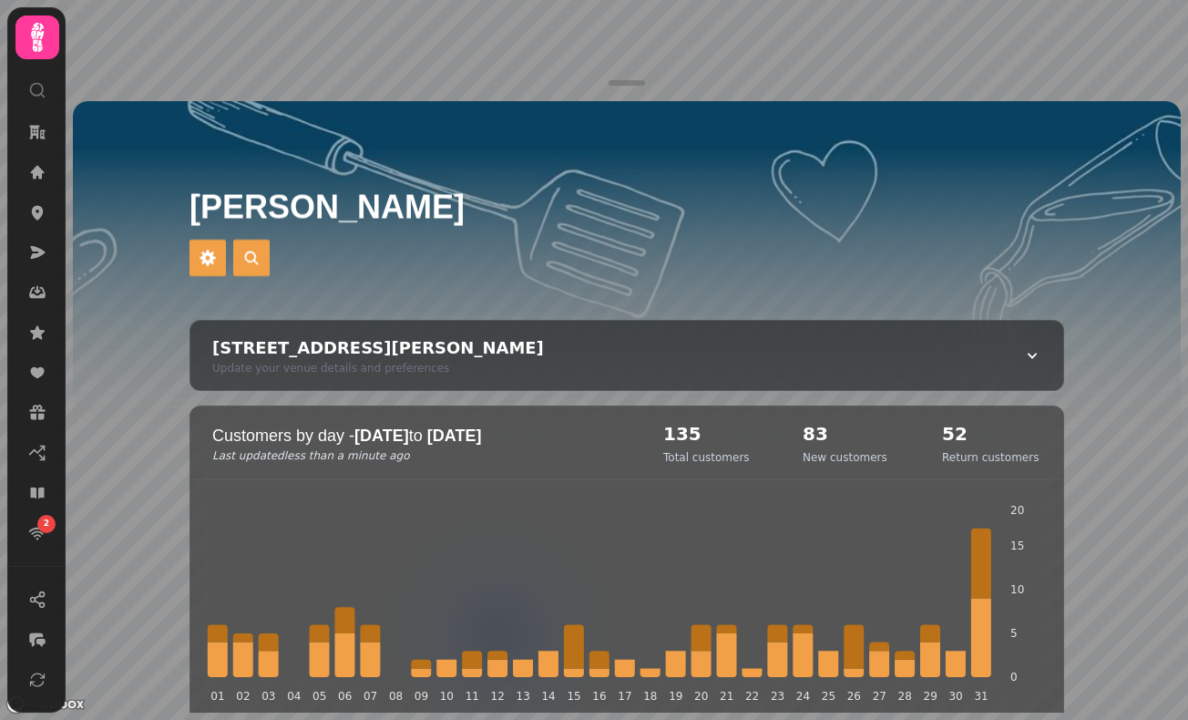
drag, startPoint x: 623, startPoint y: 86, endPoint x: 619, endPoint y: 223, distance: 137.7
click at [621, 230] on div "Livingston 302 Almondvale Ave, Livingston EH54 6GS, UK Update your venue detail…" at bounding box center [627, 360] width 1123 height 720
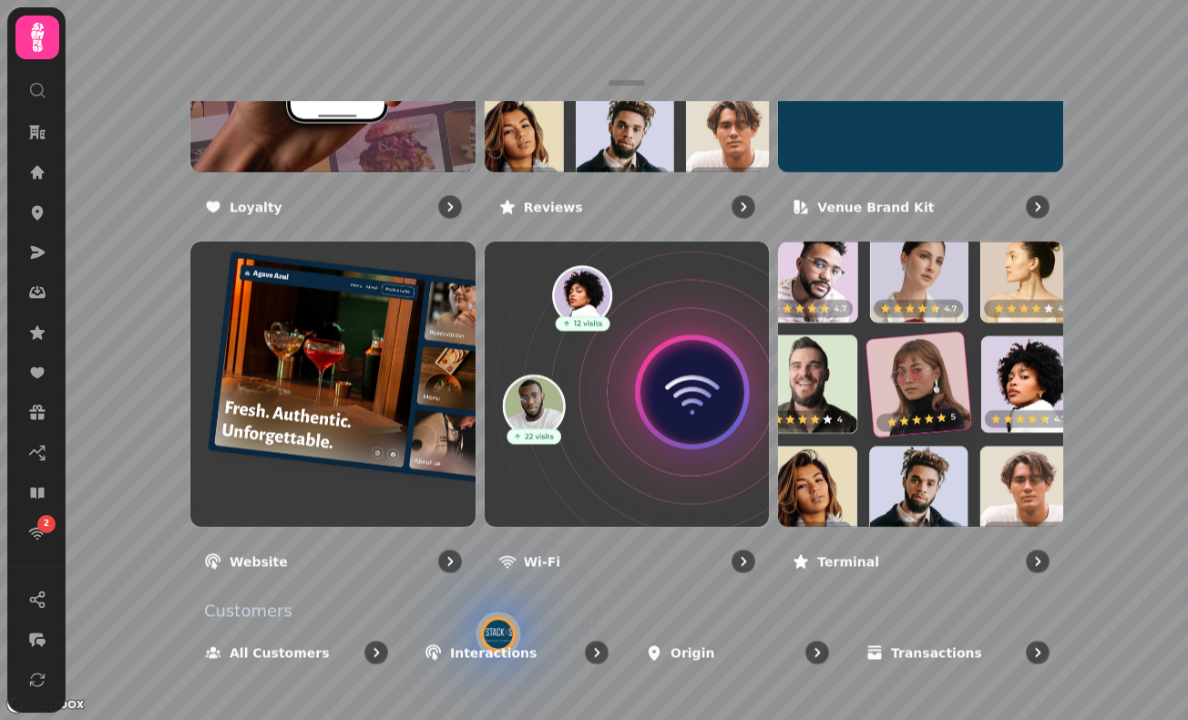
scroll to position [1283, 0]
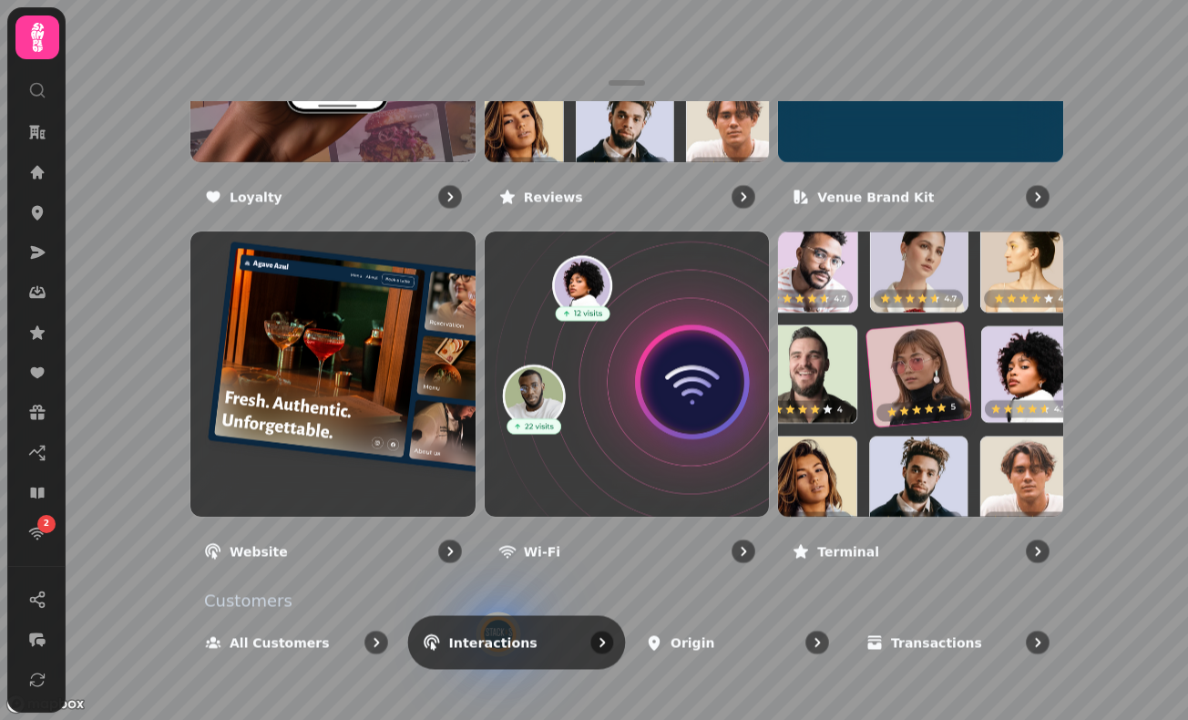
click at [499, 627] on div "Interactions" at bounding box center [517, 642] width 218 height 54
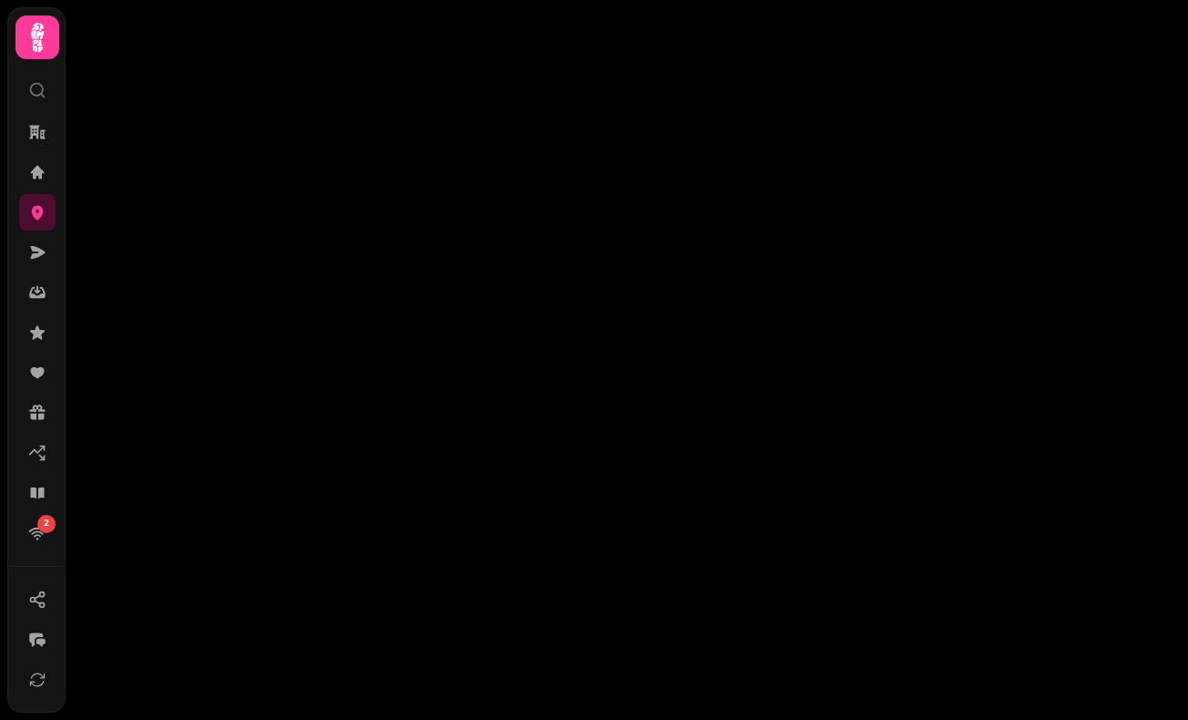
select select "**"
